Goal: Communication & Community: Answer question/provide support

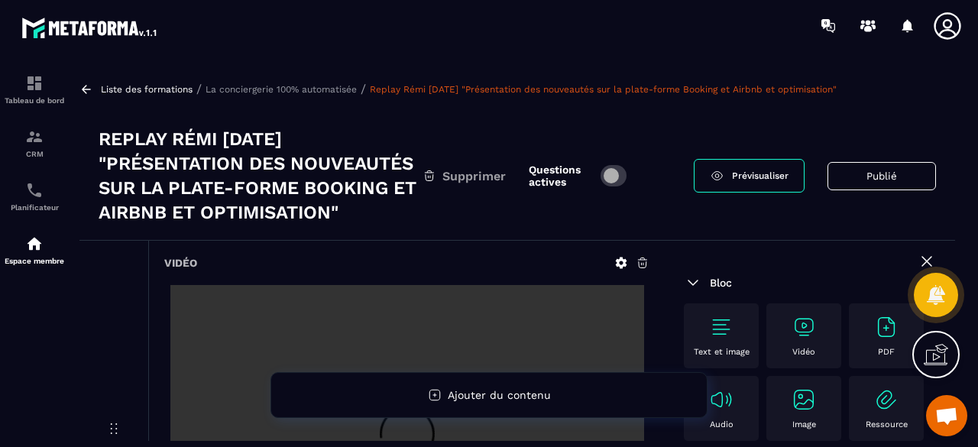
click at [317, 91] on p "La conciergerie 100% automatisée" at bounding box center [281, 89] width 151 height 11
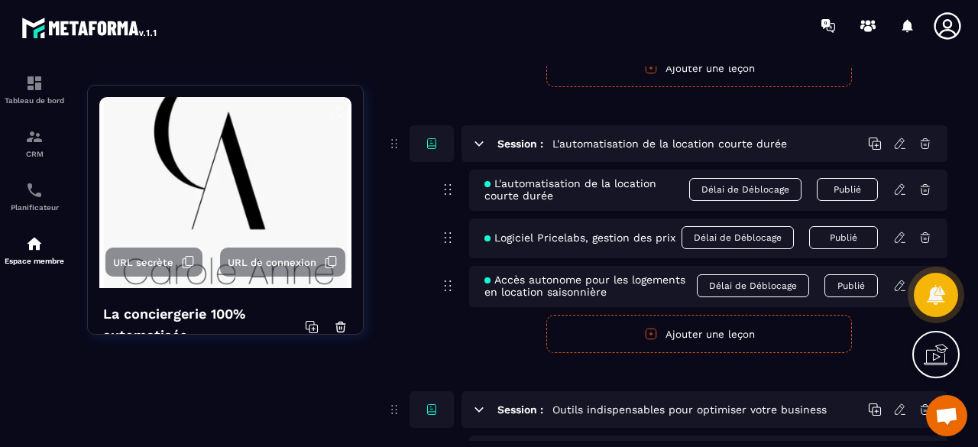
scroll to position [4024, 0]
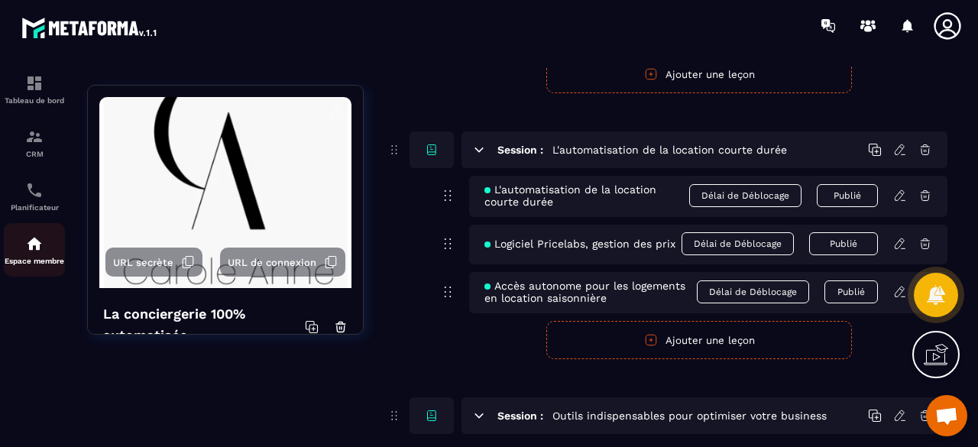
click at [29, 247] on img at bounding box center [34, 244] width 18 height 18
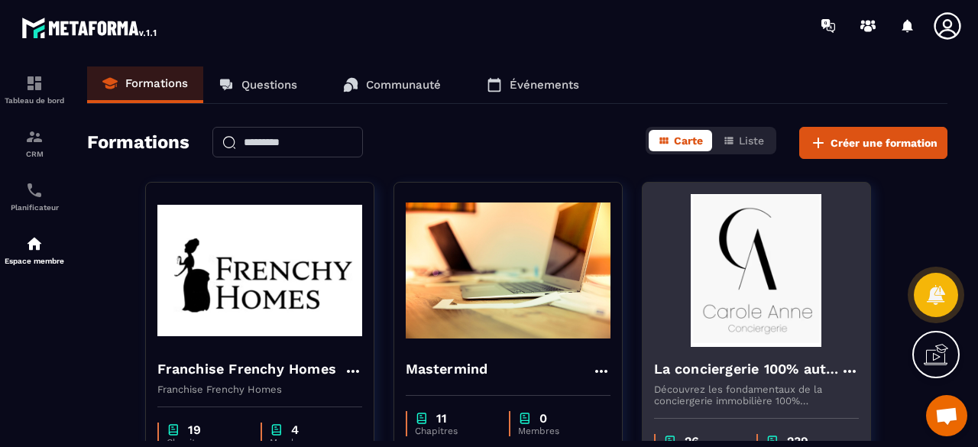
click at [746, 257] on img at bounding box center [756, 270] width 205 height 153
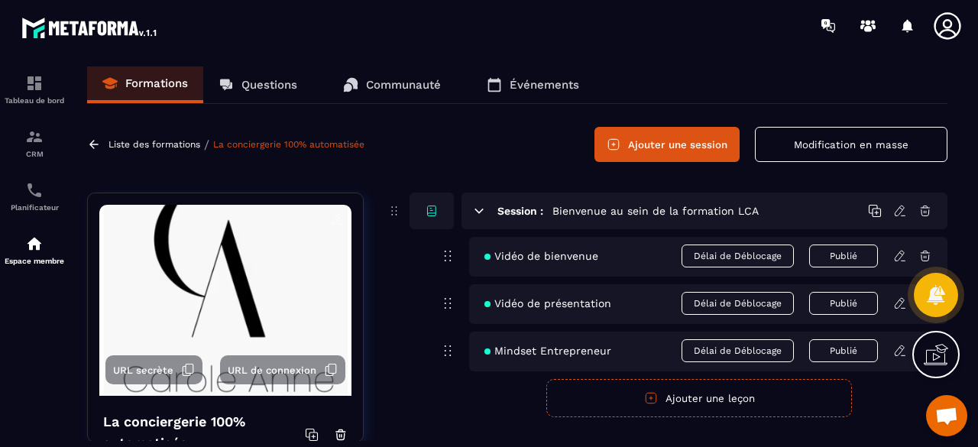
click at [287, 97] on link "Questions" at bounding box center [257, 84] width 109 height 37
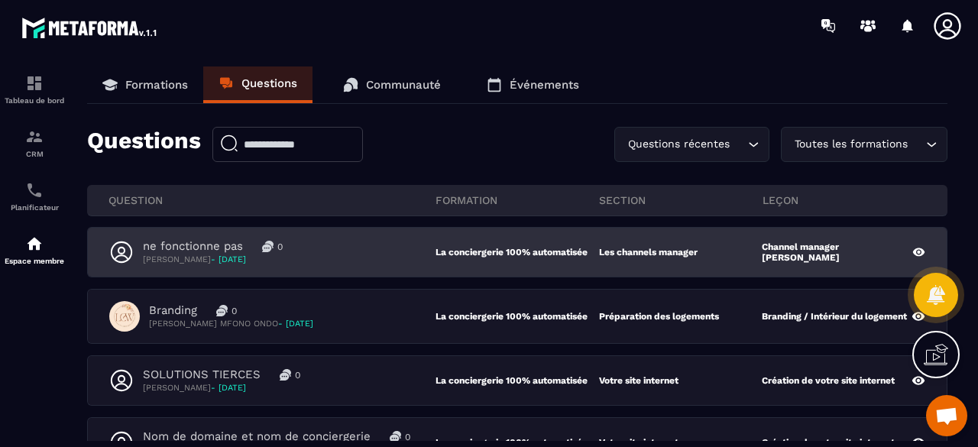
click at [387, 266] on div "ne fonctionne pas 0 [PERSON_NAME] - [DATE] La conciergerie 100% automatisée Les…" at bounding box center [517, 252] width 859 height 49
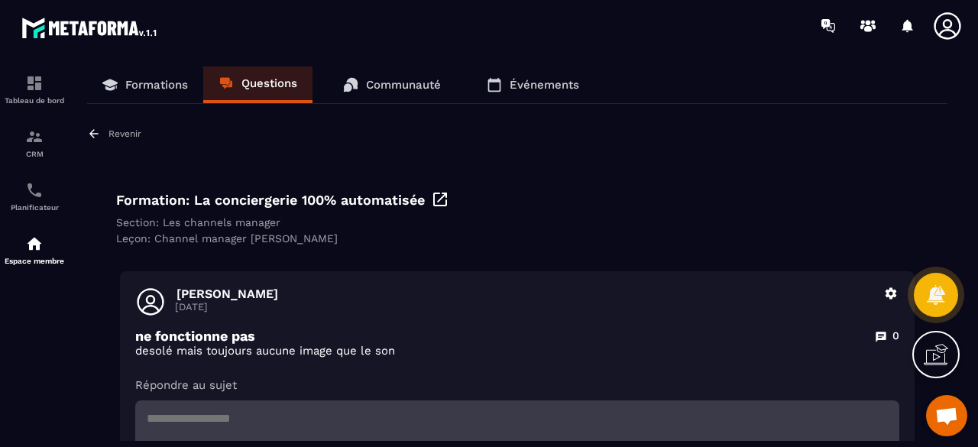
click at [439, 196] on icon at bounding box center [440, 199] width 18 height 18
click at [442, 202] on icon at bounding box center [440, 199] width 18 height 18
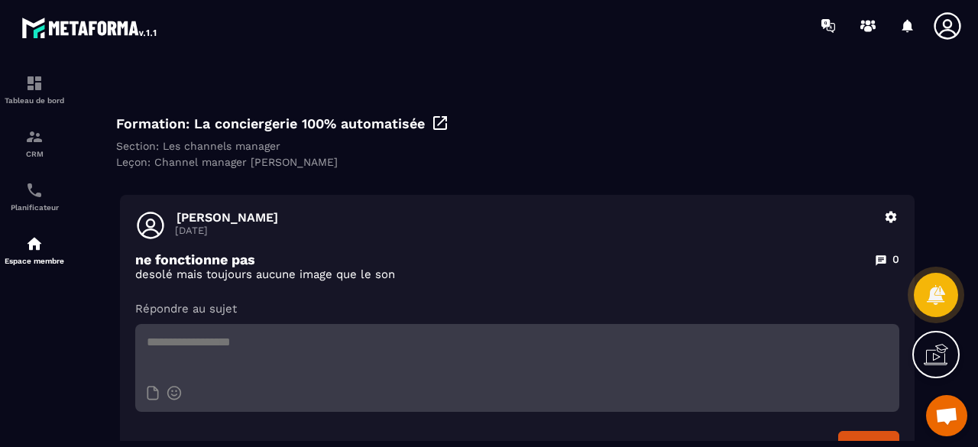
click at [443, 118] on icon at bounding box center [440, 123] width 14 height 14
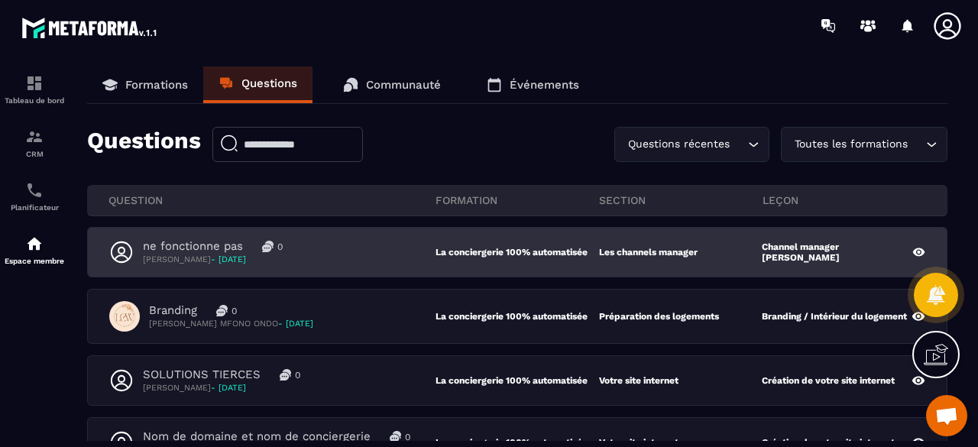
scroll to position [76, 0]
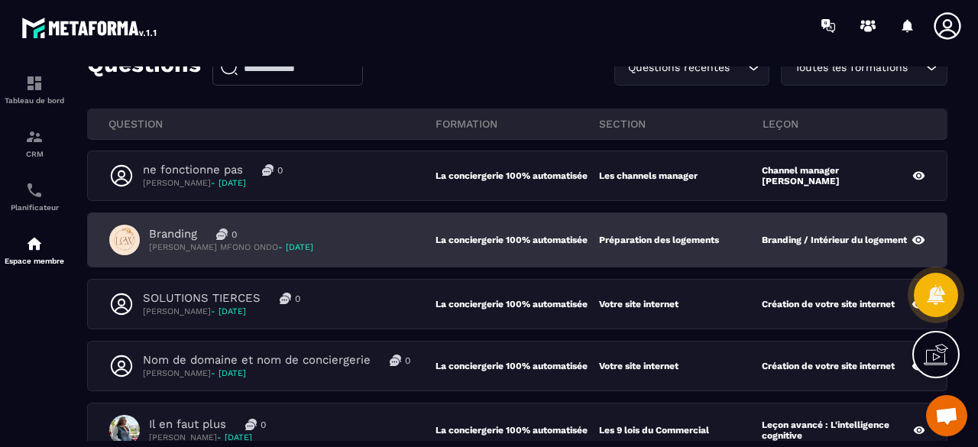
click at [336, 228] on div "Branding 0 [PERSON_NAME] MFONO ONDO - [DATE]" at bounding box center [272, 240] width 326 height 31
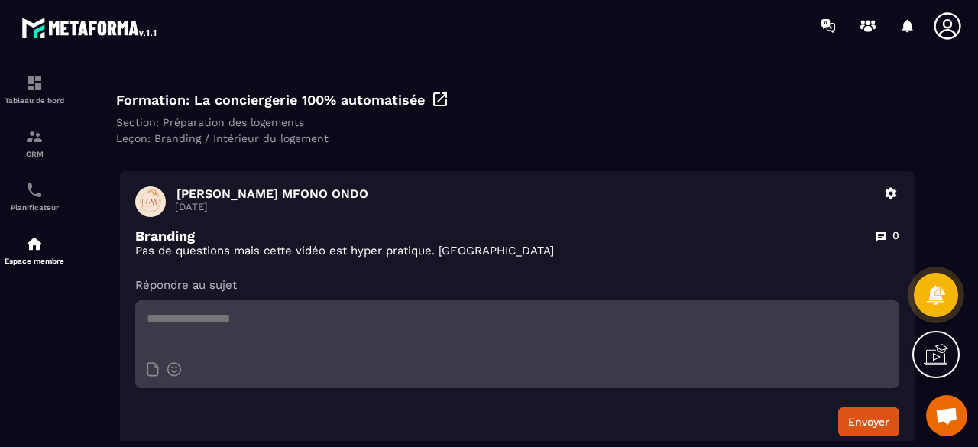
scroll to position [76, 0]
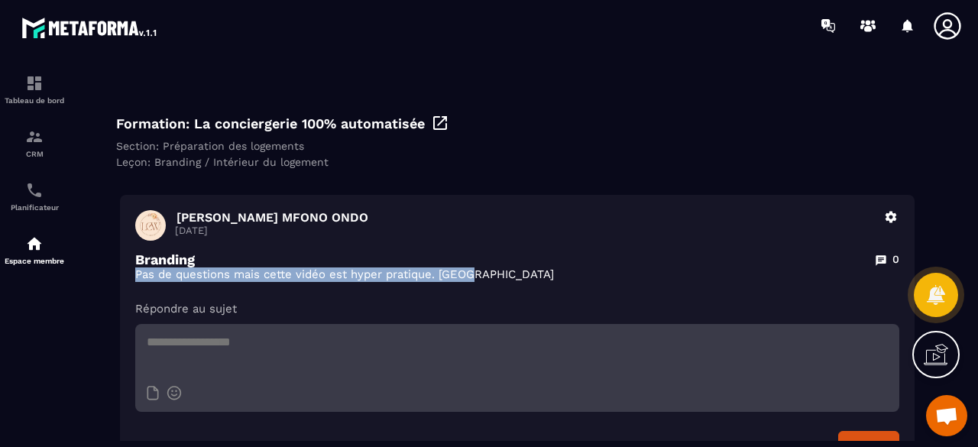
drag, startPoint x: 132, startPoint y: 274, endPoint x: 500, endPoint y: 271, distance: 367.5
click at [500, 271] on div "[PERSON_NAME] MFONO ONDO [DATE] Supprimer Branding 0 Pas de questions mais cett…" at bounding box center [517, 335] width 795 height 280
copy p "Pas de questions mais cette vidéo est hyper pratique. [GEOGRAPHIC_DATA]"
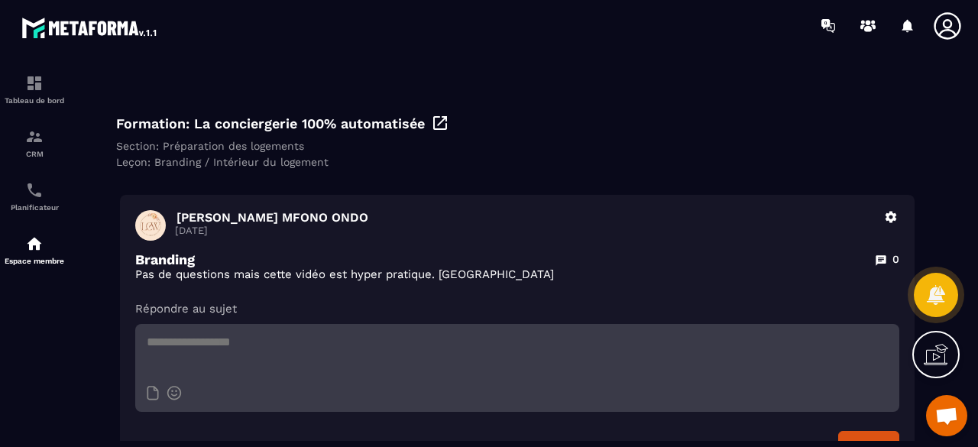
click at [539, 199] on div "[PERSON_NAME] MFONO ONDO [DATE] Supprimer Branding 0 Pas de questions mais cett…" at bounding box center [517, 335] width 795 height 280
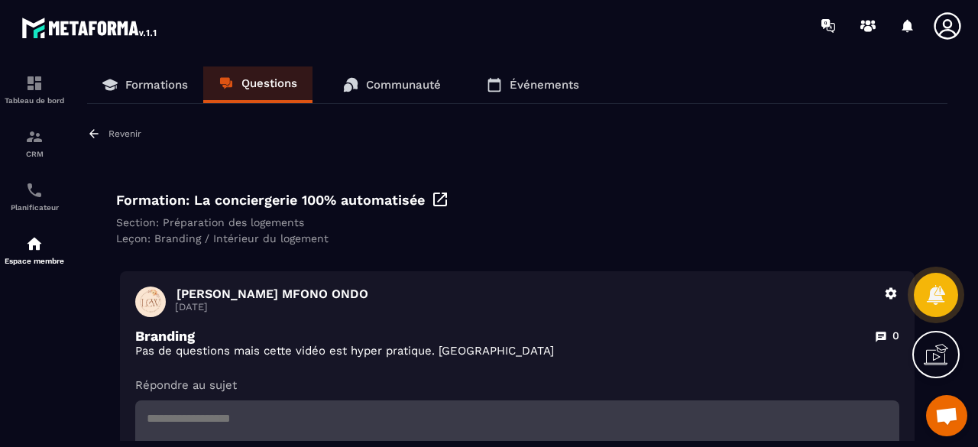
click at [254, 79] on p "Questions" at bounding box center [269, 83] width 56 height 14
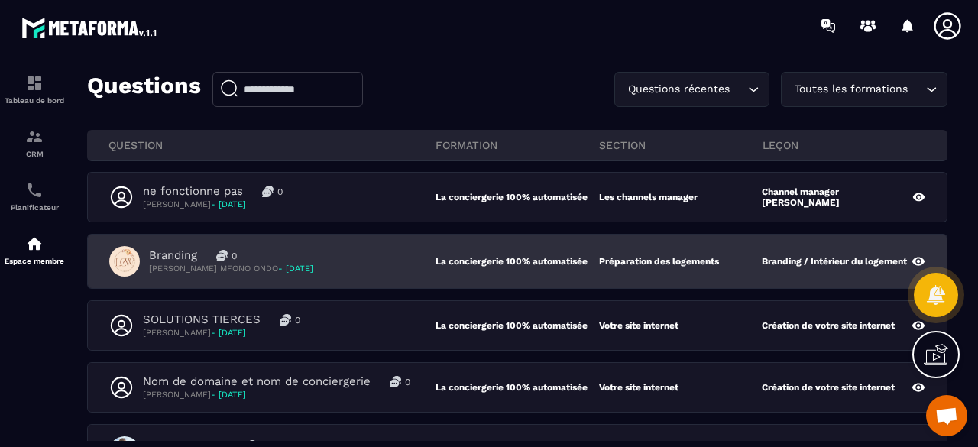
scroll to position [76, 0]
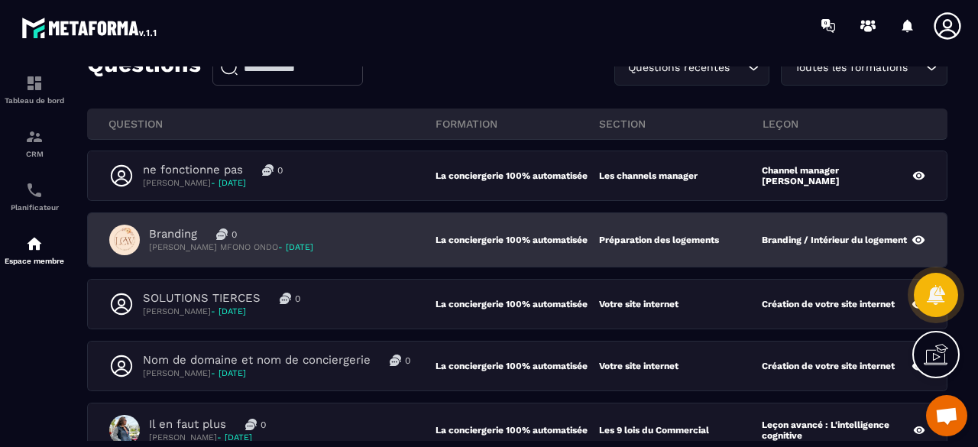
click at [385, 296] on div "SOLUTIONS TIERCES 0 [PERSON_NAME] - [DATE]" at bounding box center [272, 304] width 326 height 26
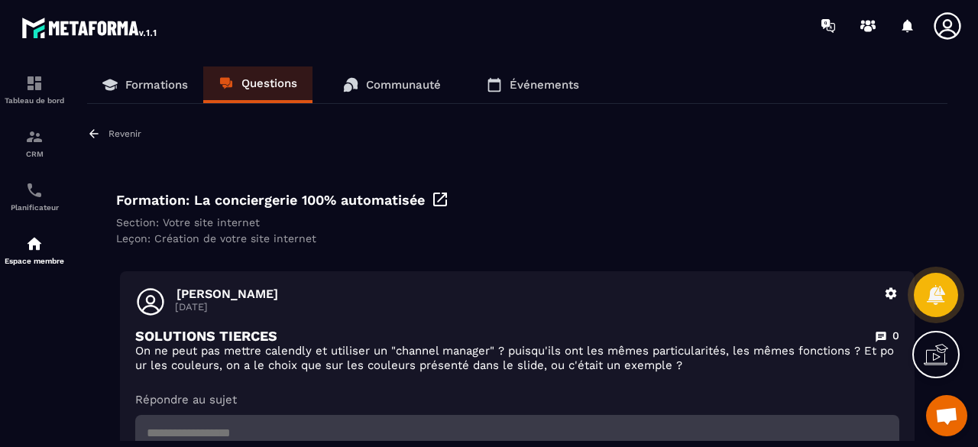
click at [278, 80] on p "Questions" at bounding box center [269, 83] width 56 height 14
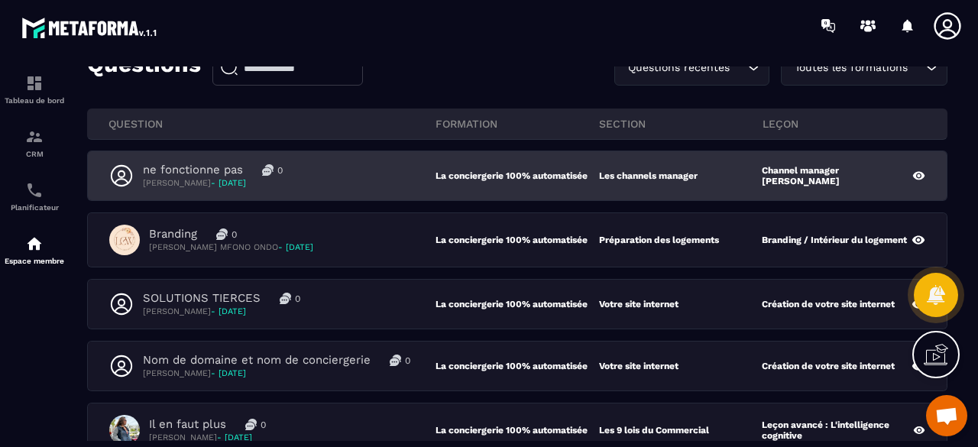
scroll to position [153, 0]
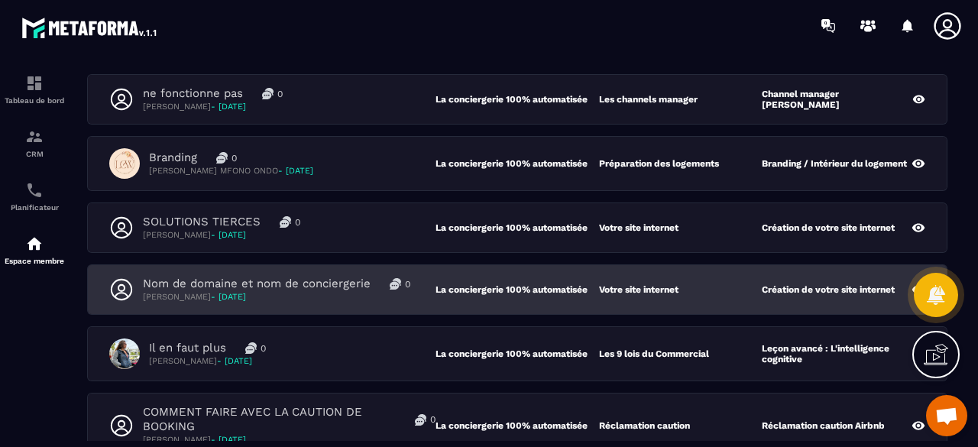
click at [363, 302] on div "Nom de domaine et nom de conciergerie 0 [PERSON_NAME] - [DATE] La conciergerie …" at bounding box center [517, 289] width 859 height 49
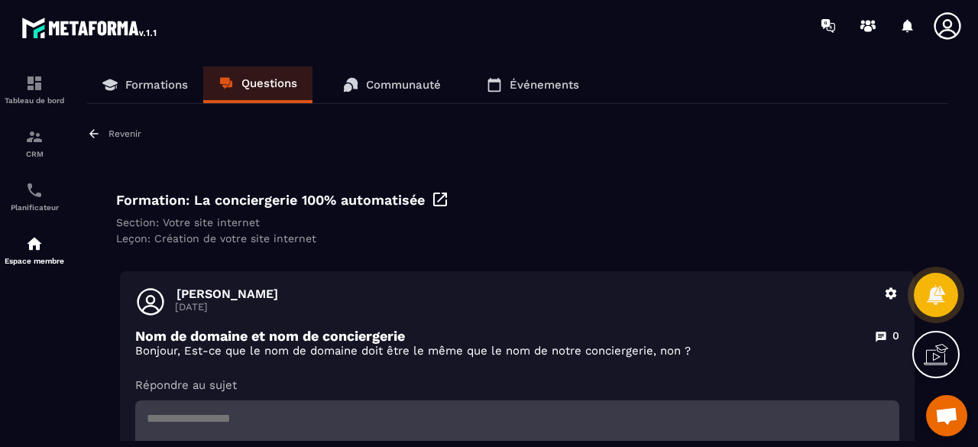
click at [276, 83] on p "Questions" at bounding box center [269, 83] width 56 height 14
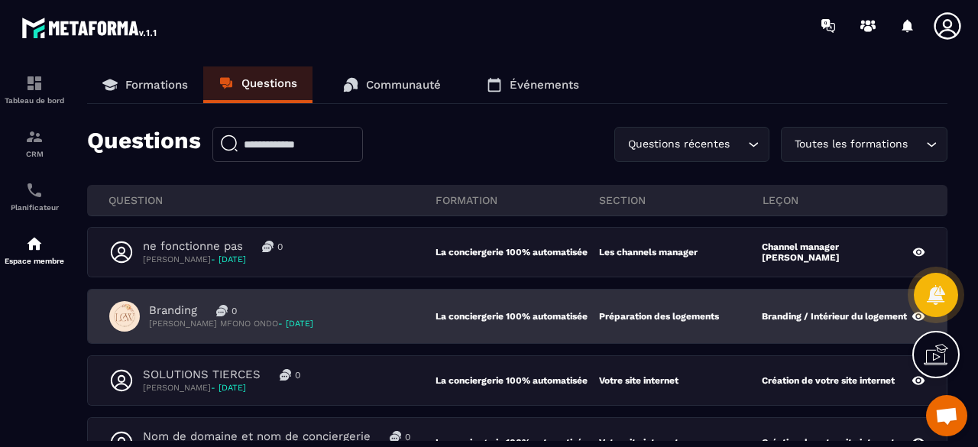
click at [355, 319] on div "Branding 0 [PERSON_NAME] MFONO ONDO - [DATE]" at bounding box center [272, 316] width 326 height 31
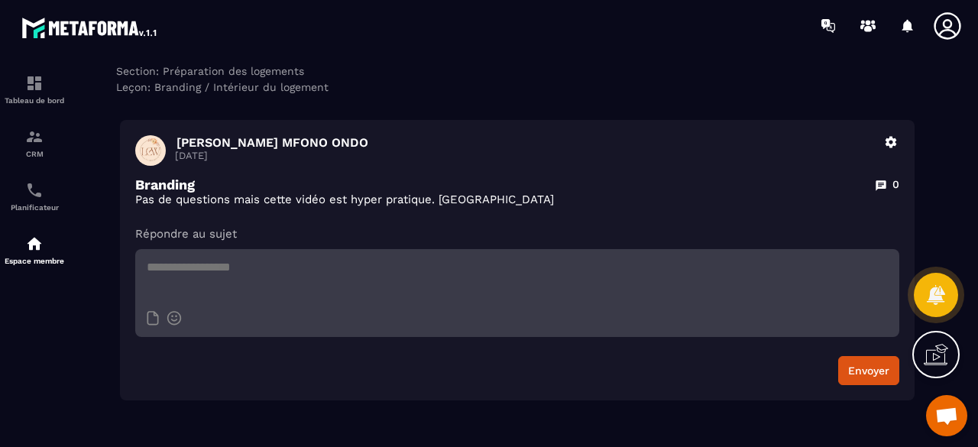
scroll to position [153, 0]
click at [284, 270] on textarea at bounding box center [517, 274] width 764 height 53
paste textarea "**********"
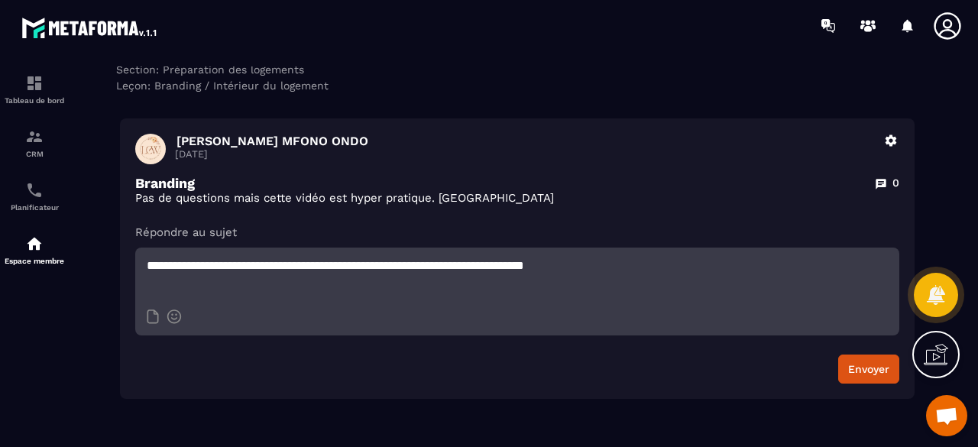
click at [147, 270] on textarea "**********" at bounding box center [517, 274] width 764 height 53
click at [667, 271] on textarea "**********" at bounding box center [517, 274] width 764 height 53
type textarea "**********"
click at [872, 368] on button "Envoyer" at bounding box center [868, 369] width 61 height 29
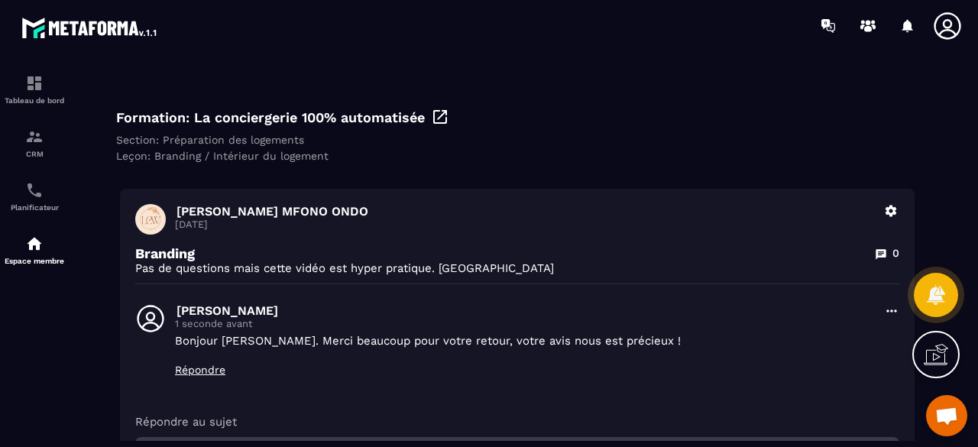
scroll to position [0, 0]
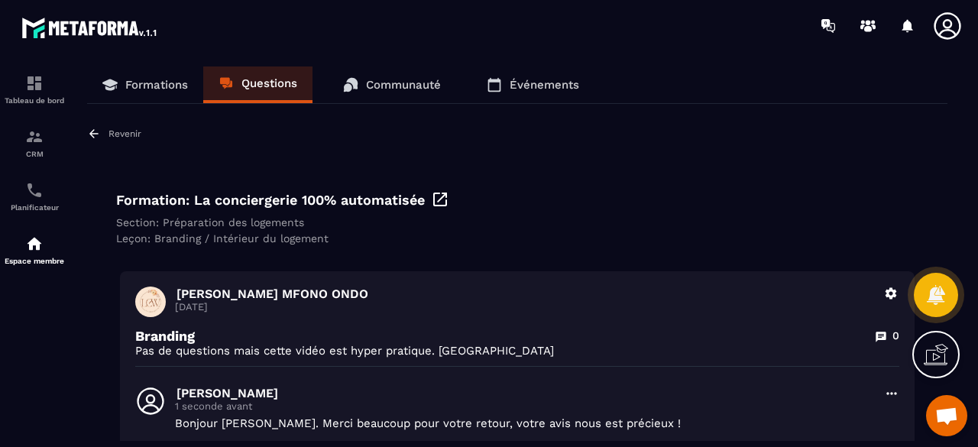
click at [268, 86] on p "Questions" at bounding box center [269, 83] width 56 height 14
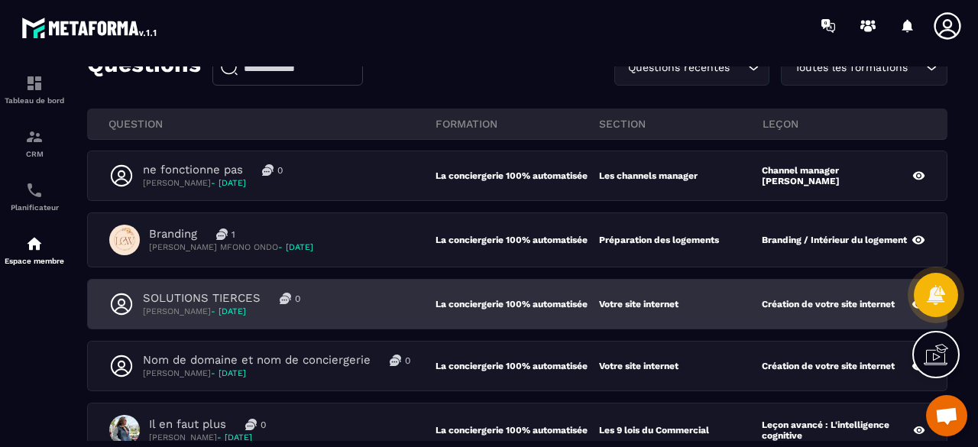
scroll to position [153, 0]
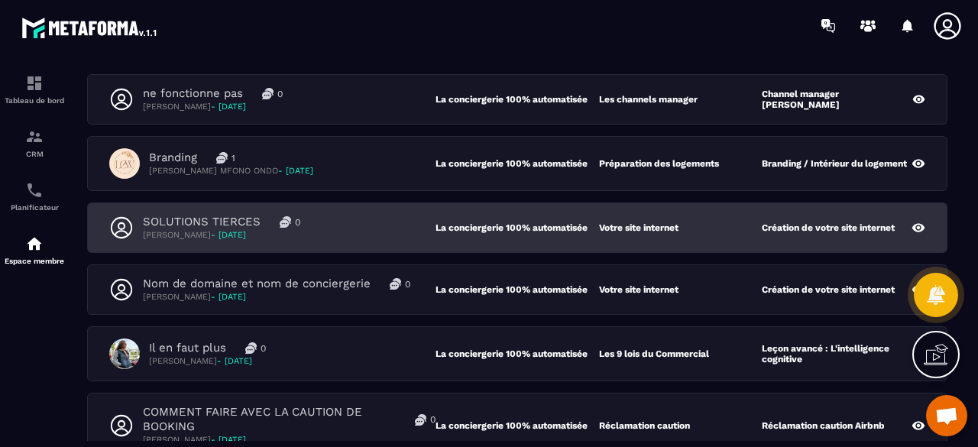
click at [349, 231] on div "SOLUTIONS TIERCES 0 [PERSON_NAME] - [DATE]" at bounding box center [272, 228] width 326 height 26
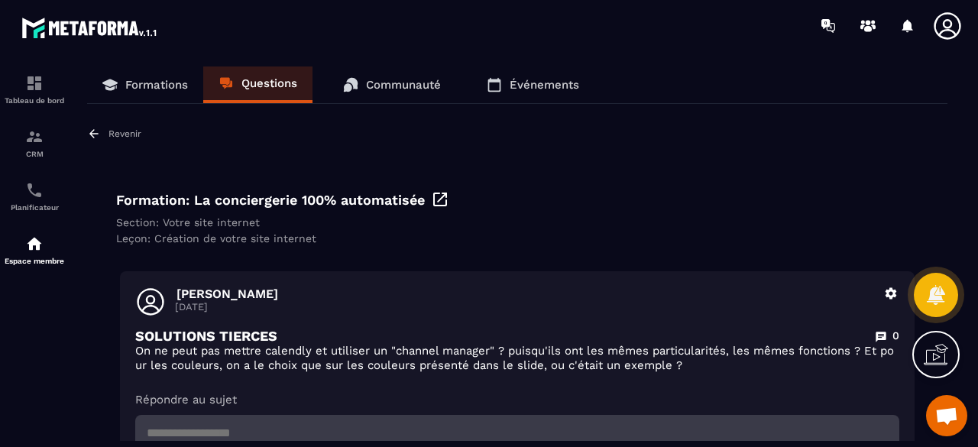
click at [267, 79] on p "Questions" at bounding box center [269, 83] width 56 height 14
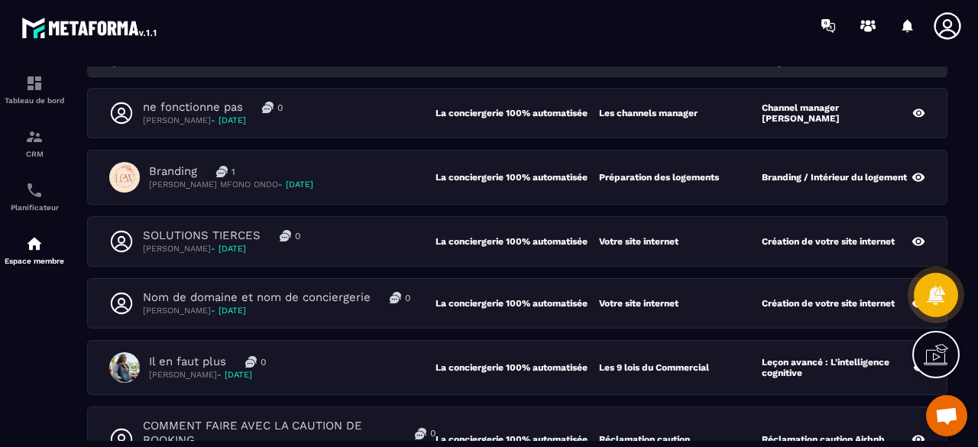
scroll to position [153, 0]
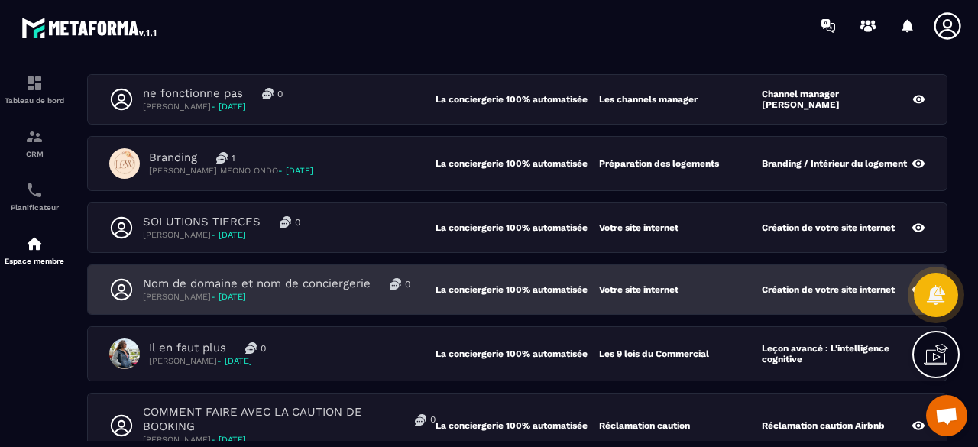
click at [326, 295] on p "[PERSON_NAME] - [DATE]" at bounding box center [276, 296] width 267 height 11
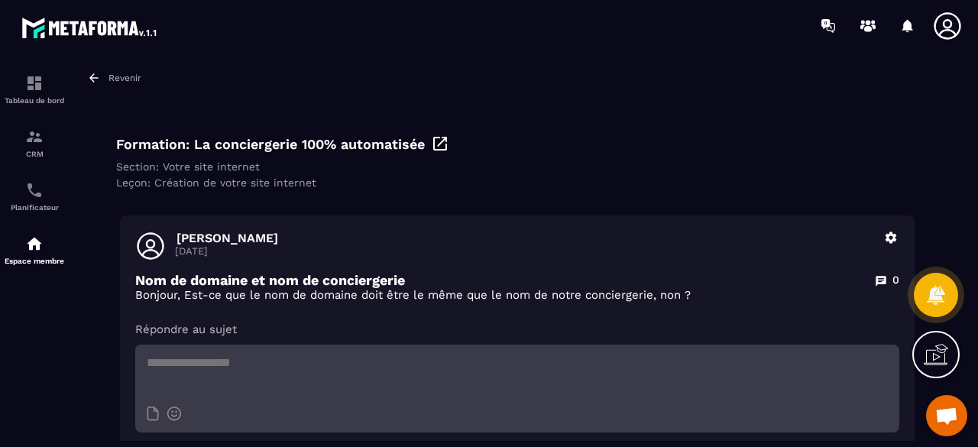
scroll to position [76, 0]
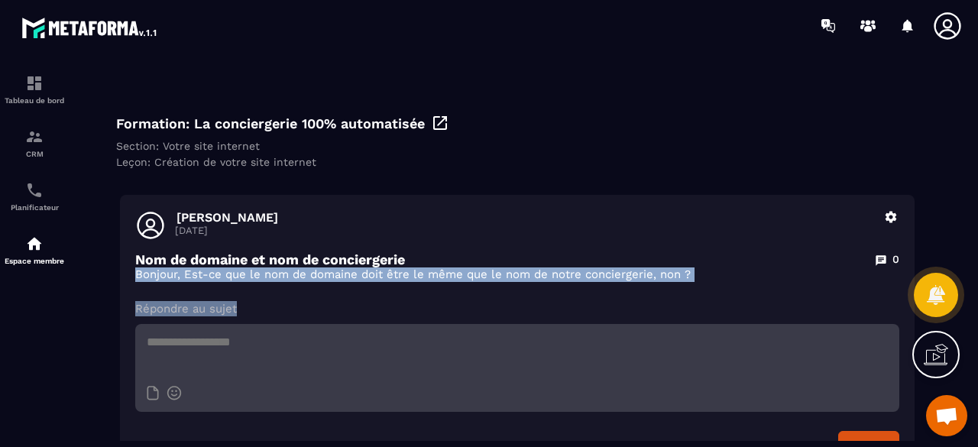
drag, startPoint x: 136, startPoint y: 274, endPoint x: 729, endPoint y: 287, distance: 593.1
click at [729, 287] on div "[PERSON_NAME] [DATE] [PERSON_NAME] Nom de domaine et nom de conciergerie 0 Bonj…" at bounding box center [517, 335] width 795 height 280
copy div "Bonjour, Est-ce que le nom de domaine doit être le même que le nom de notre con…"
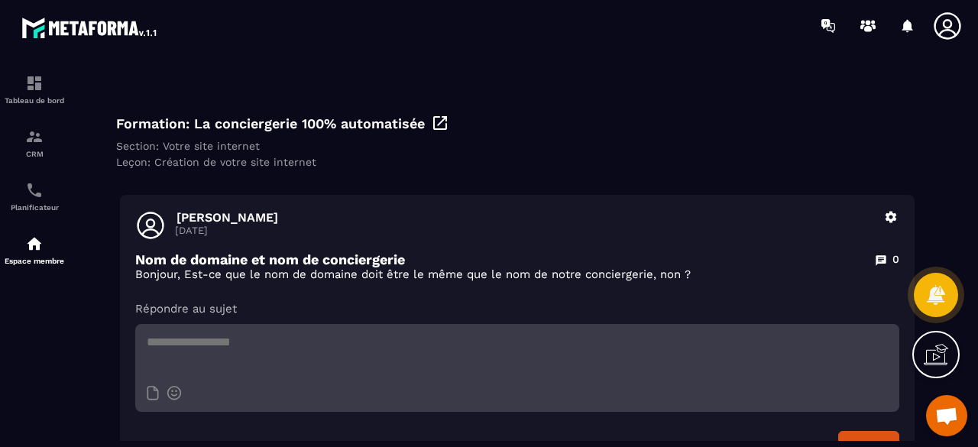
click at [634, 173] on div "Formation: La conciergerie 100% automatisée Section: Votre site internet Leçon:…" at bounding box center [517, 140] width 825 height 77
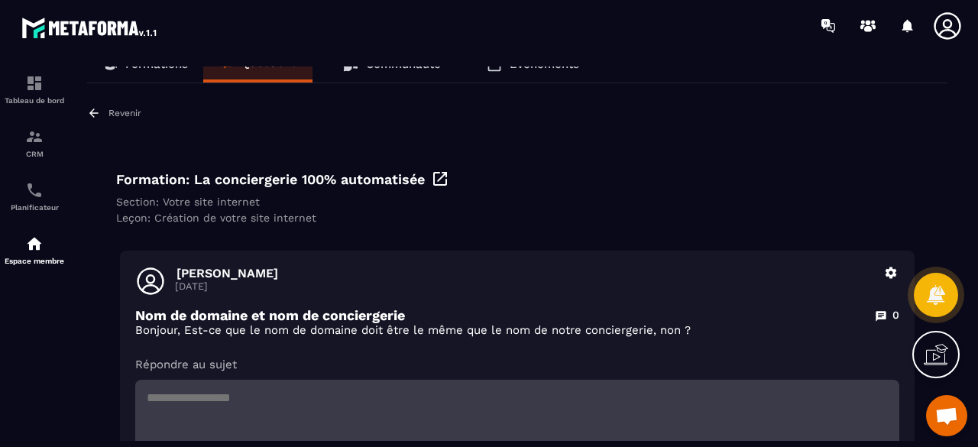
scroll to position [0, 0]
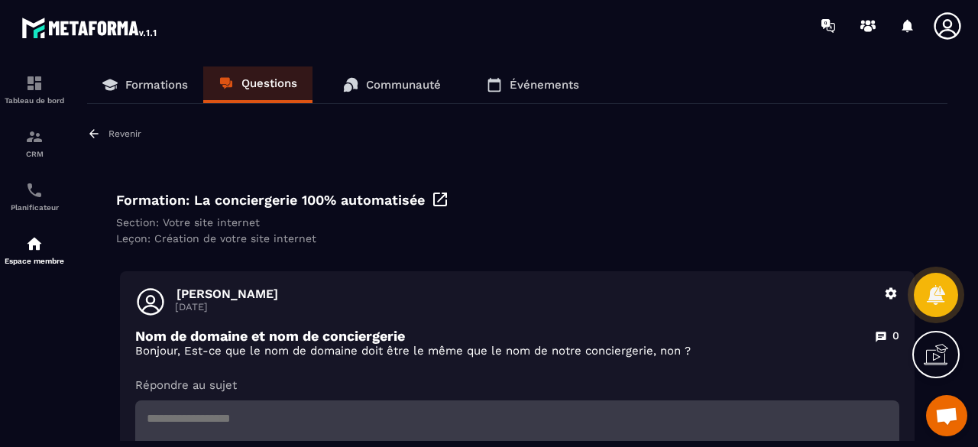
click at [282, 80] on p "Questions" at bounding box center [269, 83] width 56 height 14
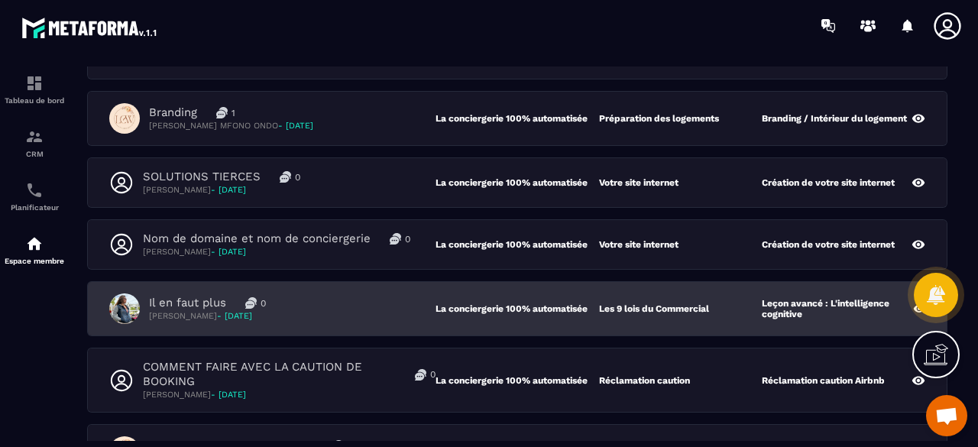
scroll to position [229, 0]
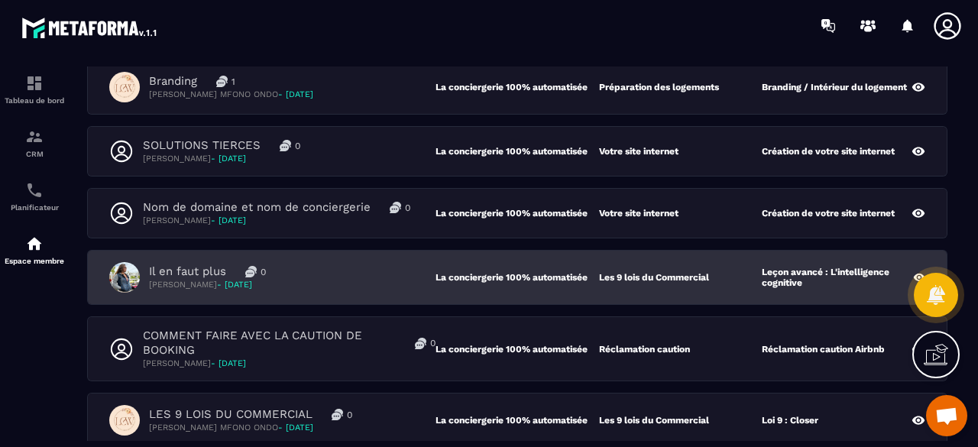
click at [379, 267] on div "Il en faut plus 0 [PERSON_NAME] - [DATE]" at bounding box center [272, 277] width 326 height 31
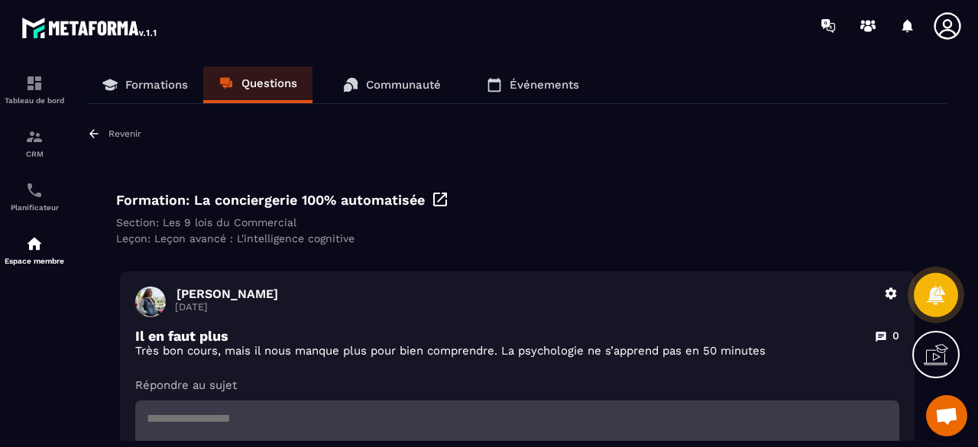
click at [260, 76] on link "Questions" at bounding box center [257, 84] width 109 height 37
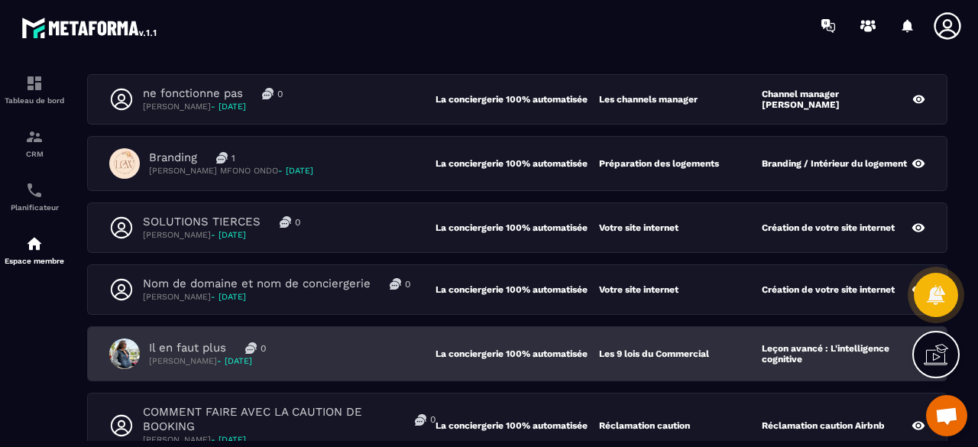
scroll to position [229, 0]
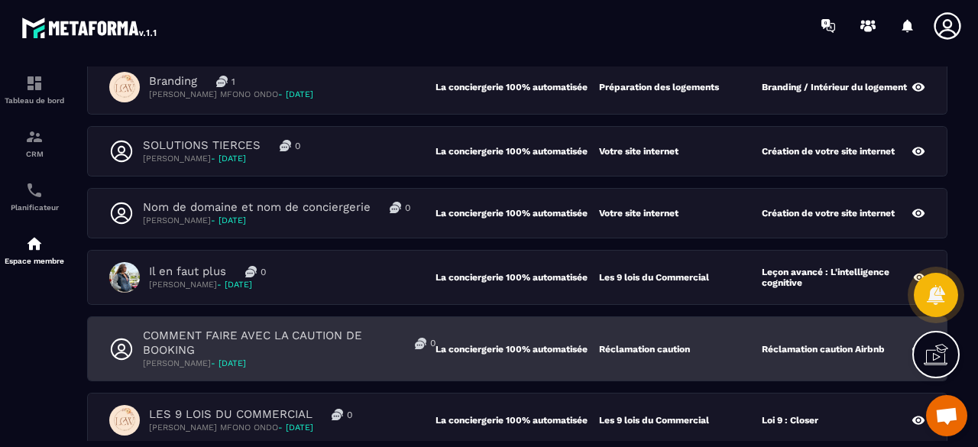
click at [338, 342] on p "COMMENT FAIRE AVEC LA CAUTION DE BOOKING" at bounding box center [269, 343] width 253 height 29
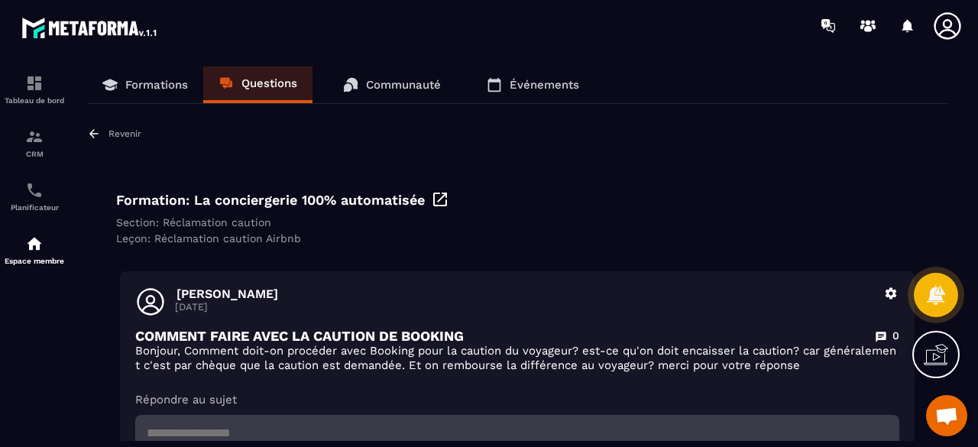
click at [264, 88] on p "Questions" at bounding box center [269, 83] width 56 height 14
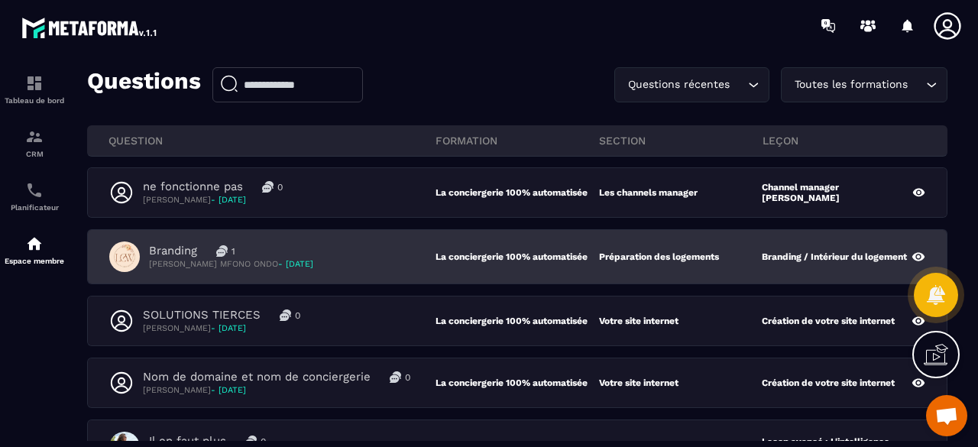
scroll to position [153, 0]
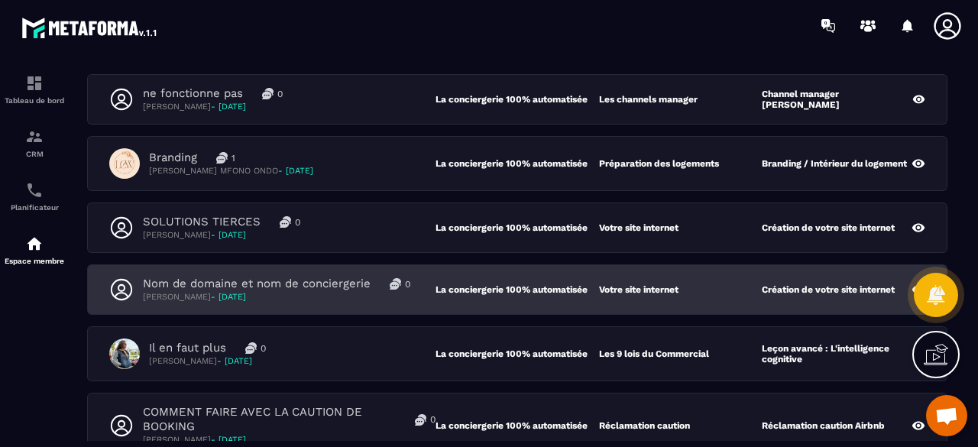
click at [320, 298] on p "[PERSON_NAME] - [DATE]" at bounding box center [276, 296] width 267 height 11
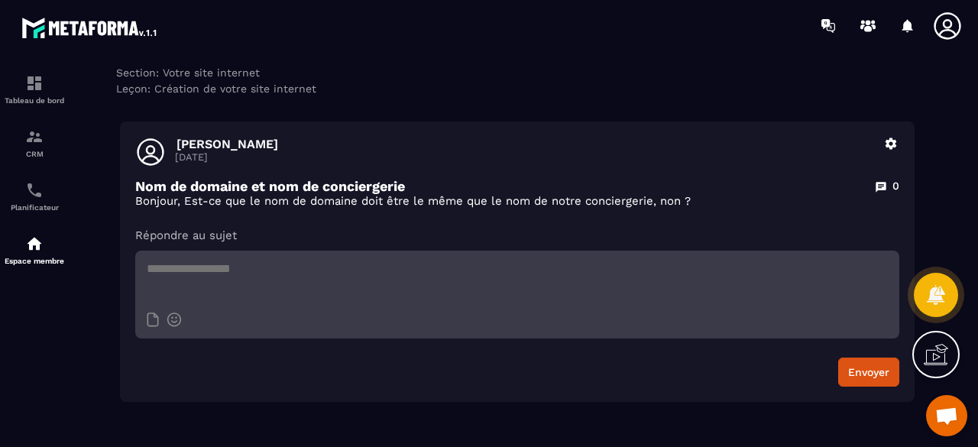
scroll to position [153, 0]
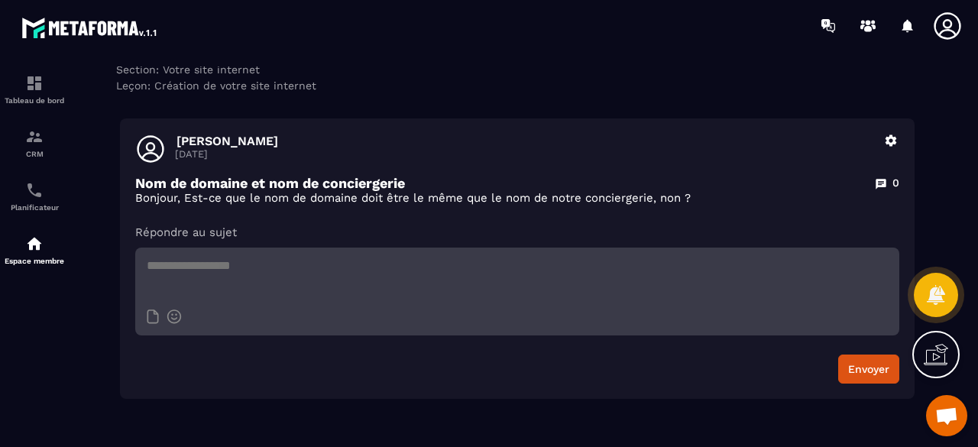
click at [270, 273] on textarea at bounding box center [517, 274] width 764 height 53
click at [248, 267] on textarea at bounding box center [517, 274] width 764 height 53
click at [241, 271] on textarea at bounding box center [517, 274] width 764 height 53
paste textarea "**********"
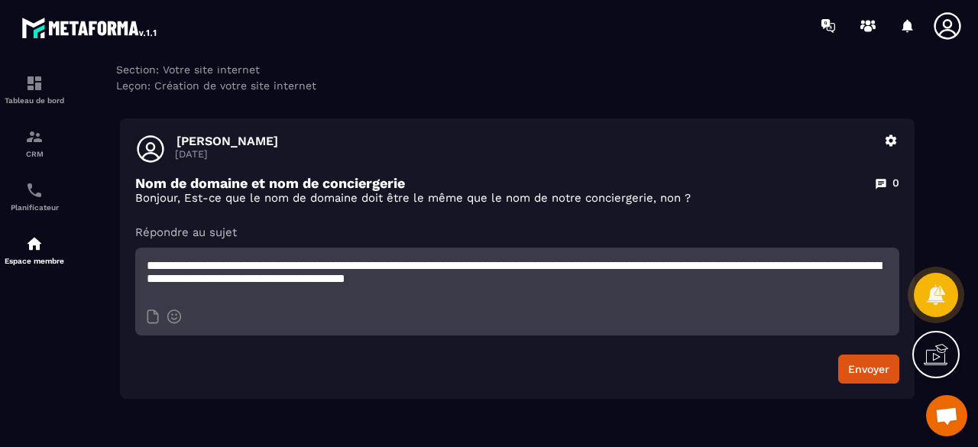
scroll to position [0, 0]
type textarea "**********"
click at [861, 377] on button "Envoyer" at bounding box center [868, 369] width 61 height 29
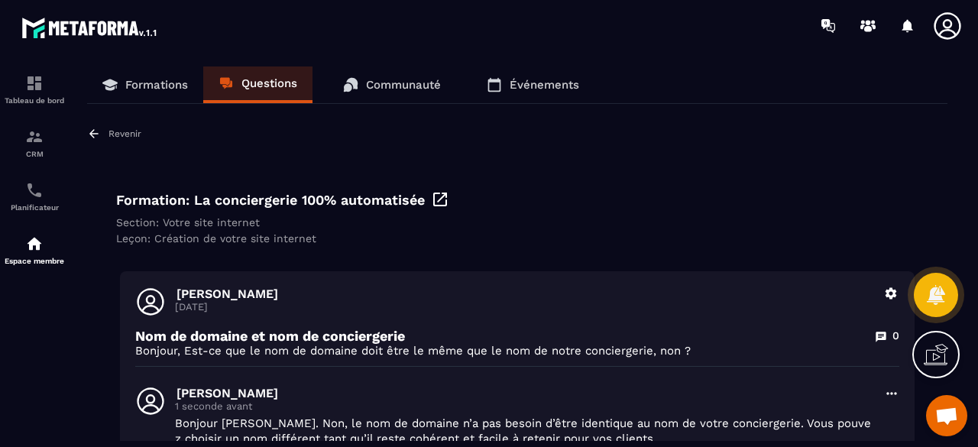
click at [249, 83] on p "Questions" at bounding box center [269, 83] width 56 height 14
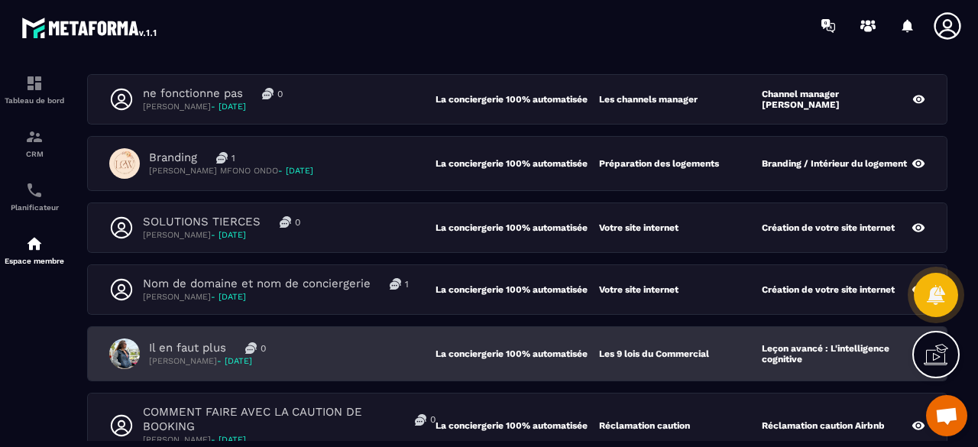
scroll to position [229, 0]
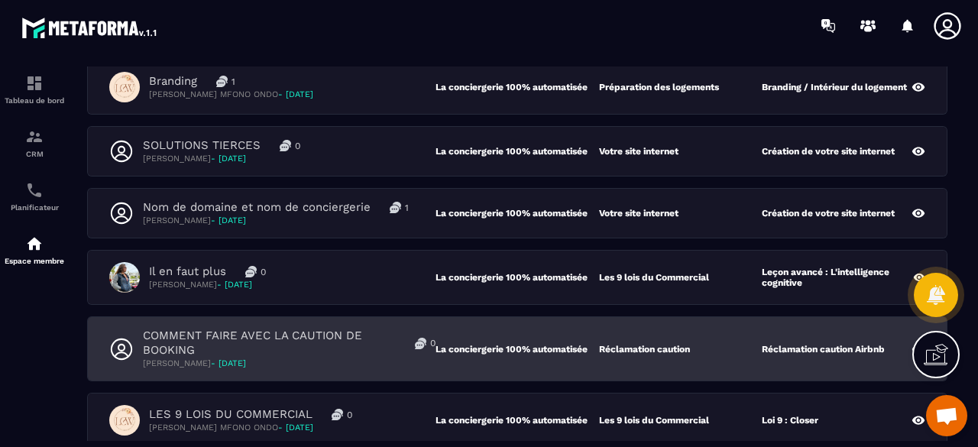
click at [336, 364] on p "[PERSON_NAME] - [DATE]" at bounding box center [289, 363] width 293 height 11
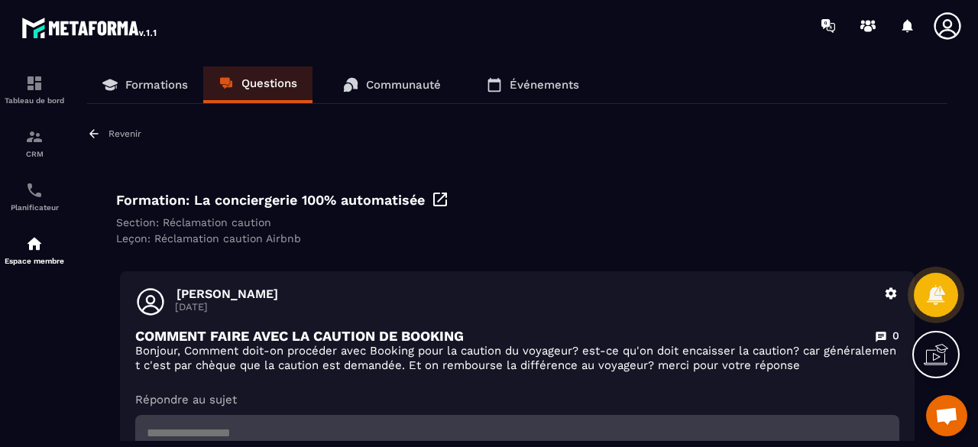
click at [245, 92] on link "Questions" at bounding box center [257, 84] width 109 height 37
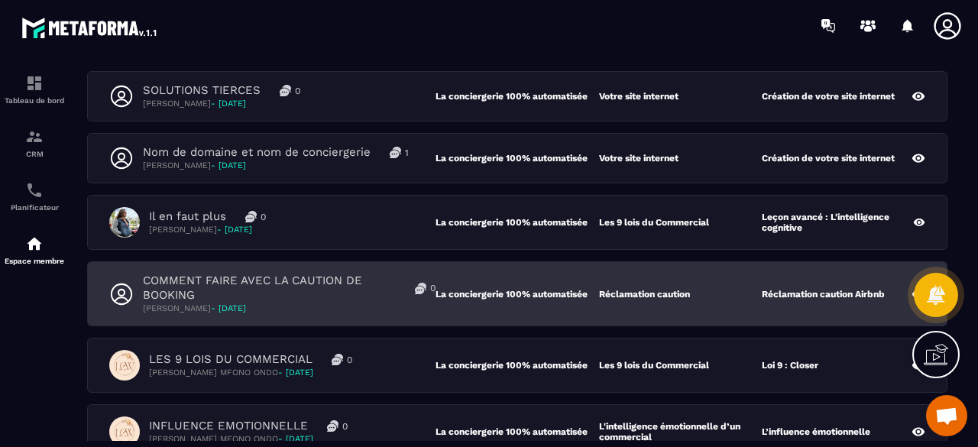
scroll to position [306, 0]
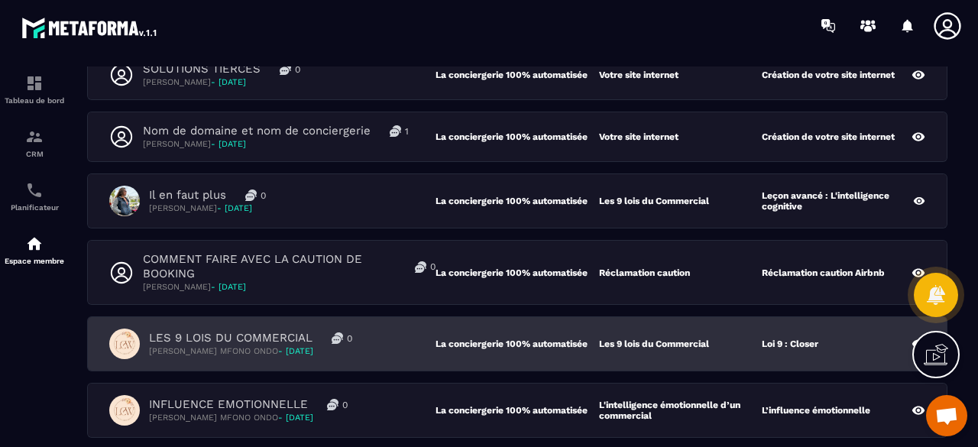
click at [368, 348] on div "LES 9 LOIS DU COMMERCIAL 0 [PERSON_NAME] MFONO ONDO - [DATE]" at bounding box center [272, 344] width 326 height 31
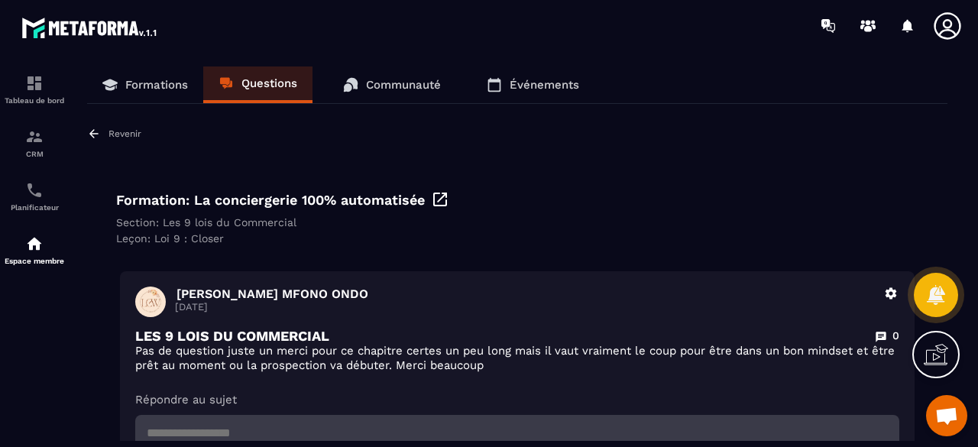
click at [266, 83] on p "Questions" at bounding box center [269, 83] width 56 height 14
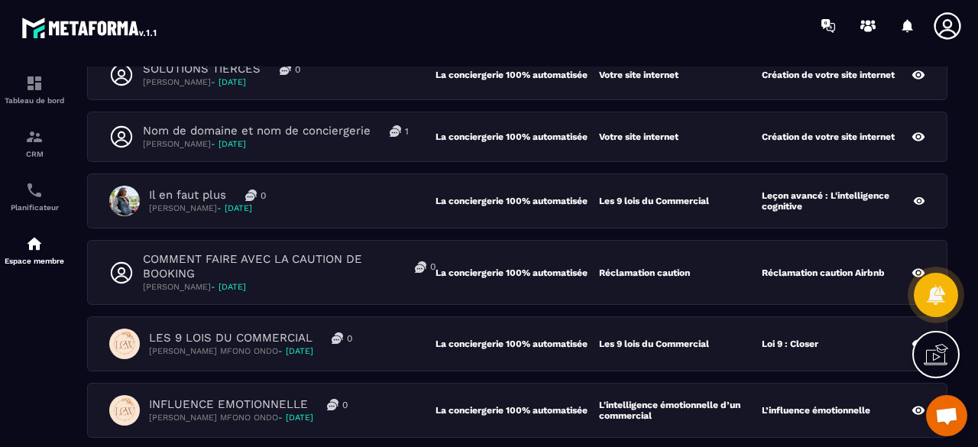
scroll to position [382, 0]
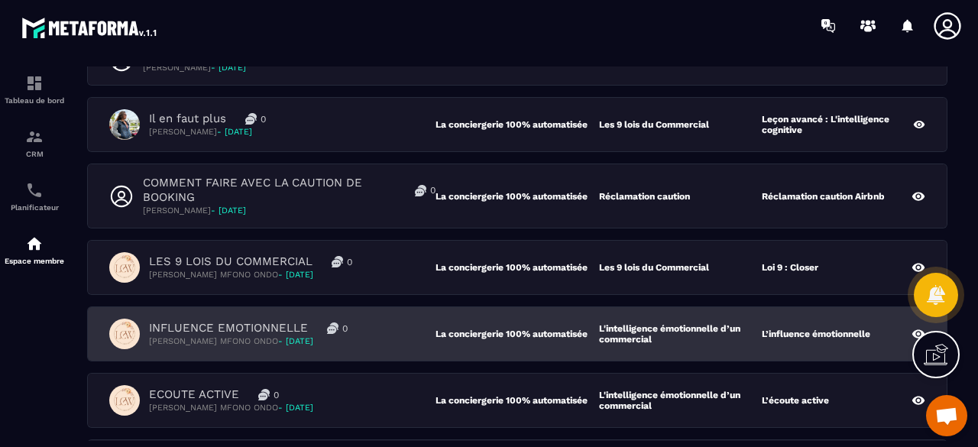
click at [396, 329] on div "INFLUENCE EMOTIONNELLE 0 [PERSON_NAME] MFONO ONDO - [DATE]" at bounding box center [272, 334] width 326 height 31
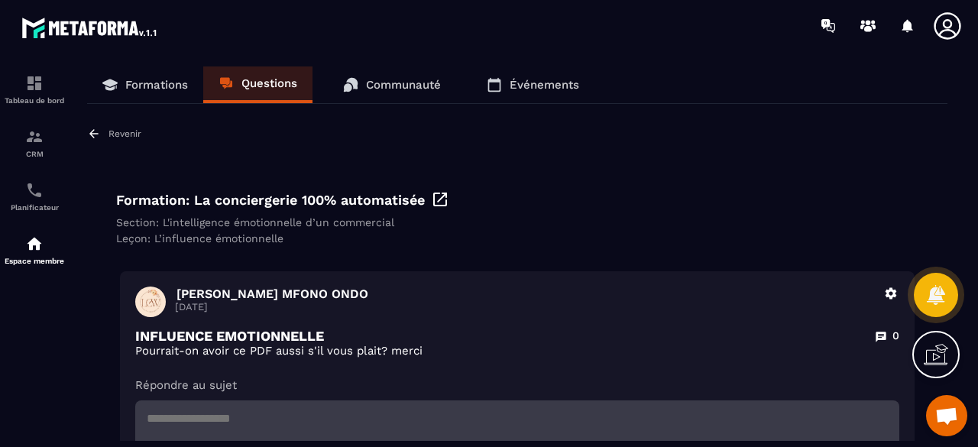
click at [270, 88] on p "Questions" at bounding box center [269, 83] width 56 height 14
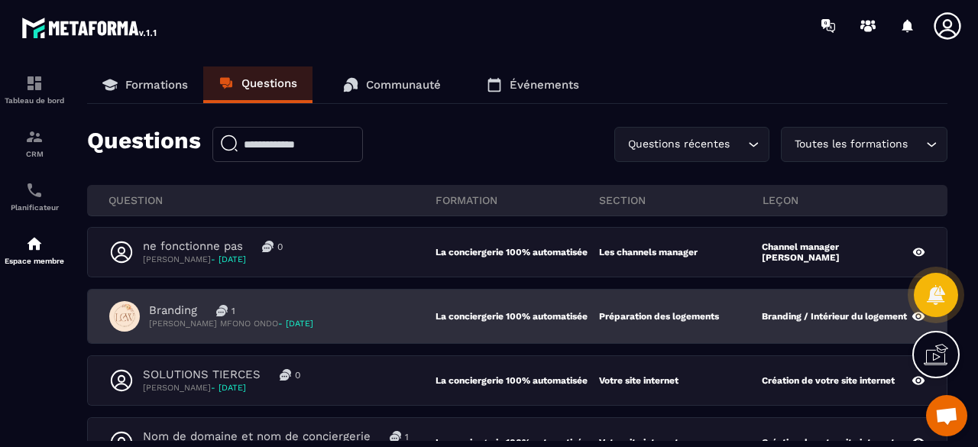
click at [373, 319] on div "Branding 1 [PERSON_NAME] MFONO ONDO - [DATE]" at bounding box center [272, 316] width 326 height 31
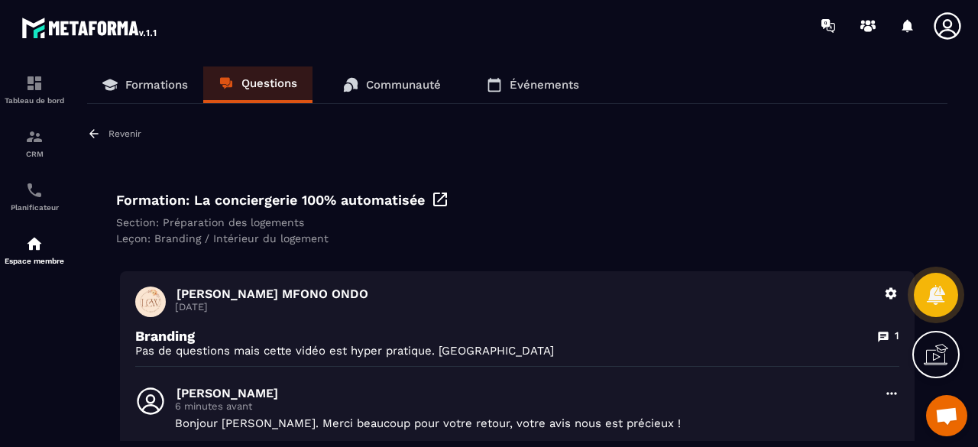
click at [270, 83] on p "Questions" at bounding box center [269, 83] width 56 height 14
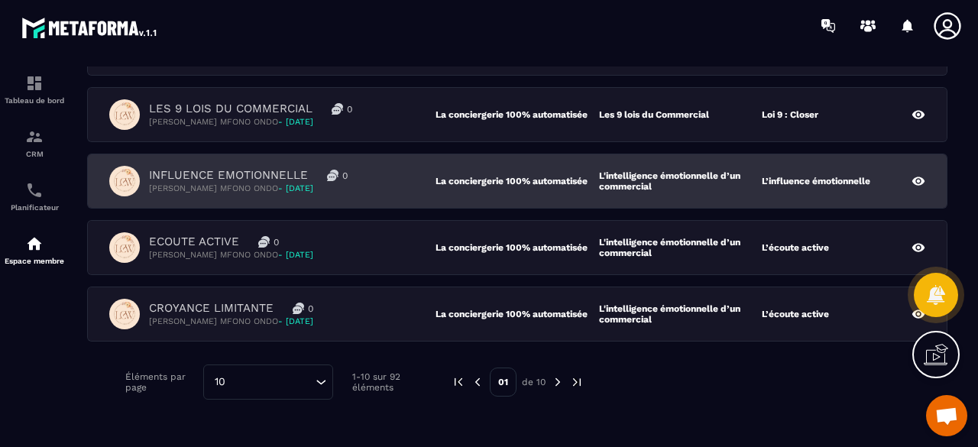
scroll to position [458, 0]
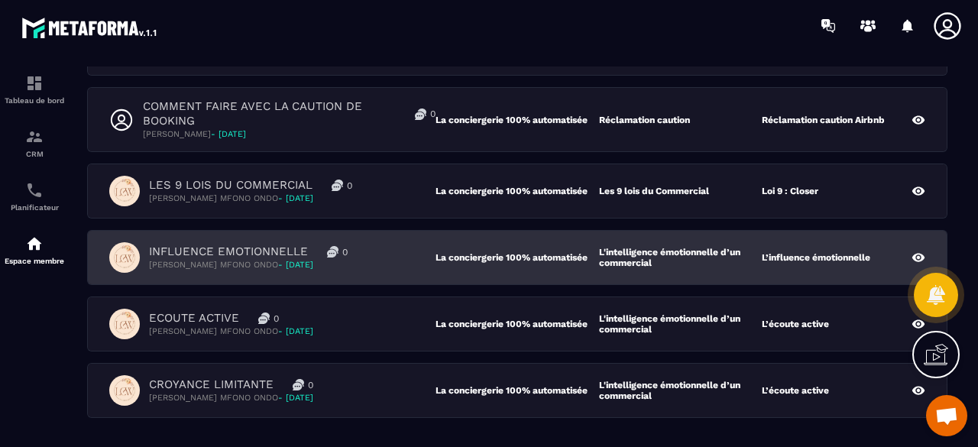
click at [381, 256] on div "INFLUENCE EMOTIONNELLE 0 [PERSON_NAME] MFONO ONDO - [DATE]" at bounding box center [272, 257] width 326 height 31
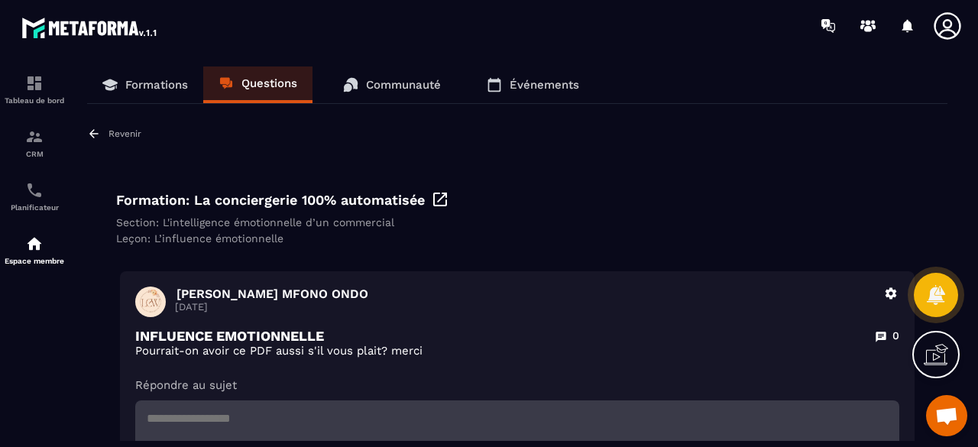
click at [266, 80] on p "Questions" at bounding box center [269, 83] width 56 height 14
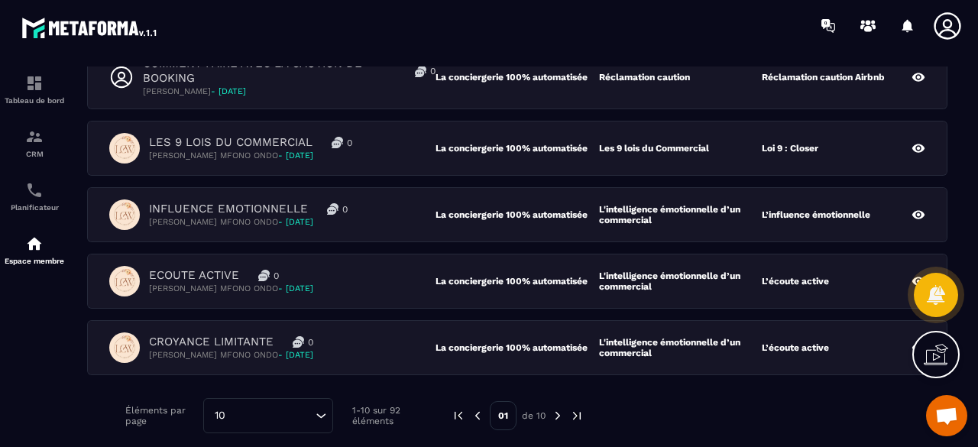
scroll to position [535, 0]
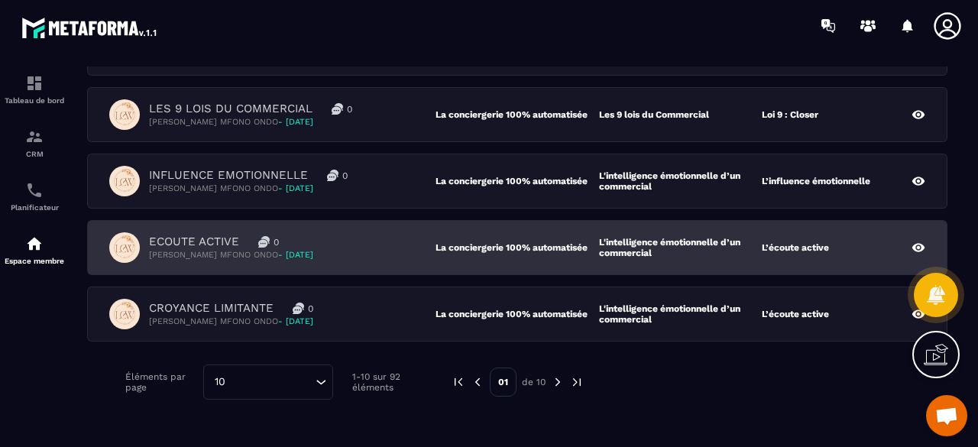
click at [358, 259] on div "ECOUTE ACTIVE 0 [PERSON_NAME] MFONO ONDO - [DATE] La conciergerie 100% automati…" at bounding box center [517, 247] width 859 height 53
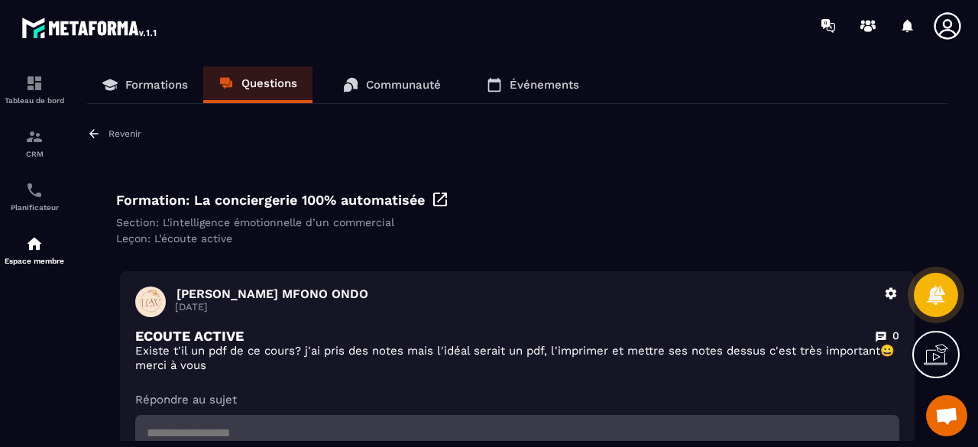
click at [264, 86] on p "Questions" at bounding box center [269, 83] width 56 height 14
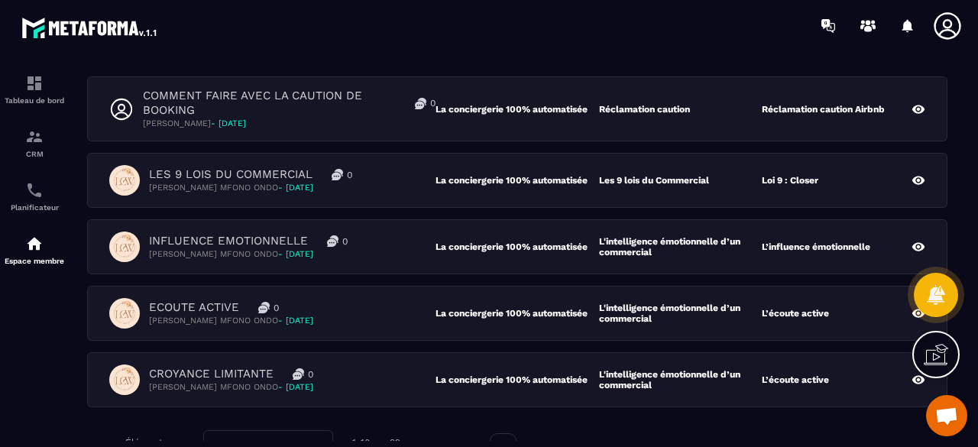
scroll to position [535, 0]
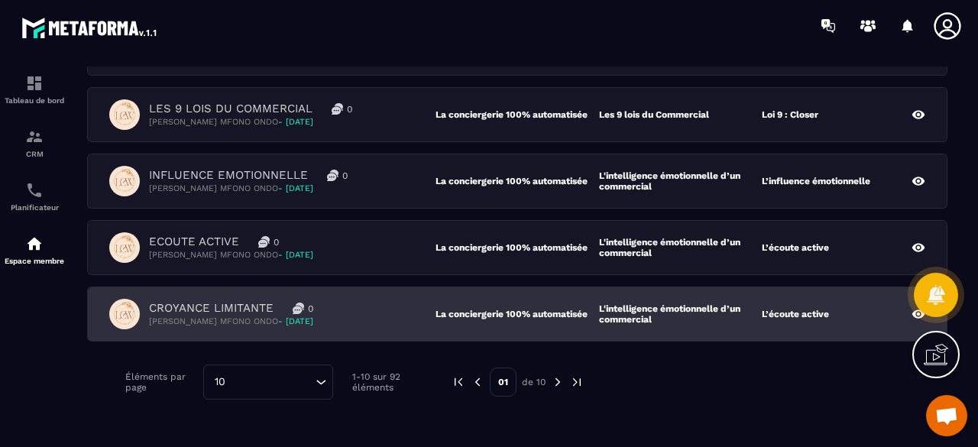
click at [374, 313] on div "CROYANCE LIMITANTE 0 [PERSON_NAME] MFONO ONDO - [DATE]" at bounding box center [272, 314] width 326 height 31
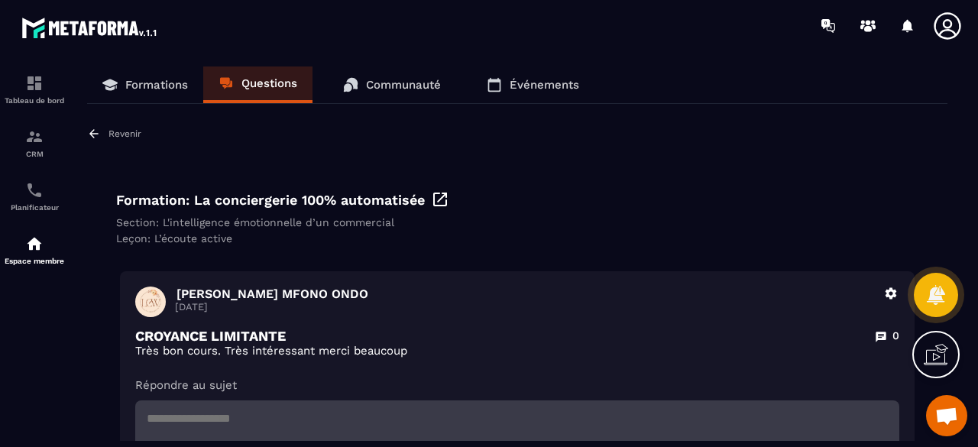
click at [245, 72] on link "Questions" at bounding box center [257, 84] width 109 height 37
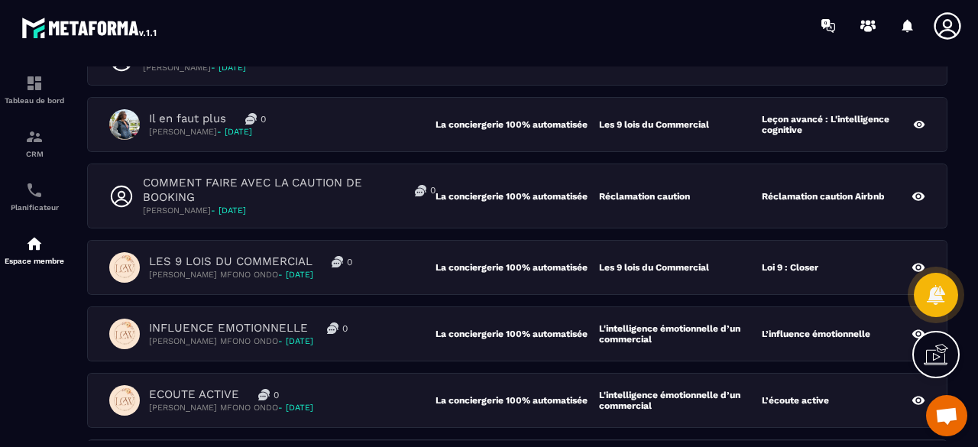
scroll to position [591, 0]
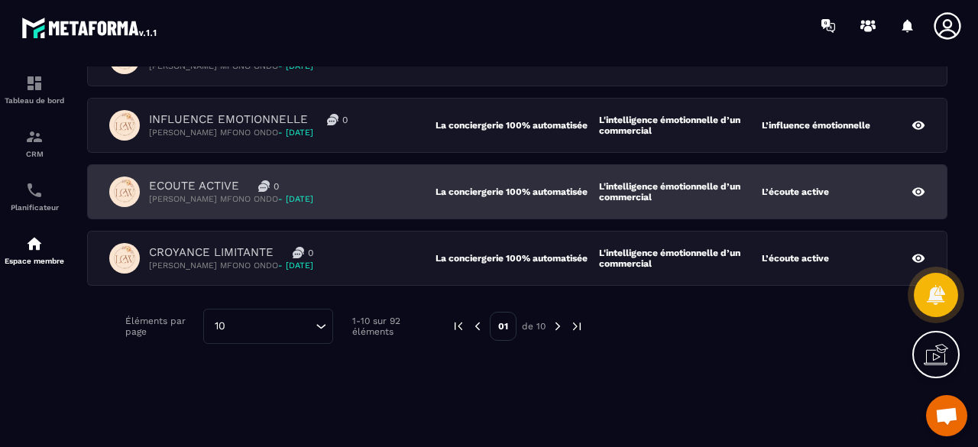
click at [384, 195] on div "ECOUTE ACTIVE 0 [PERSON_NAME] MFONO ONDO - [DATE]" at bounding box center [272, 192] width 326 height 31
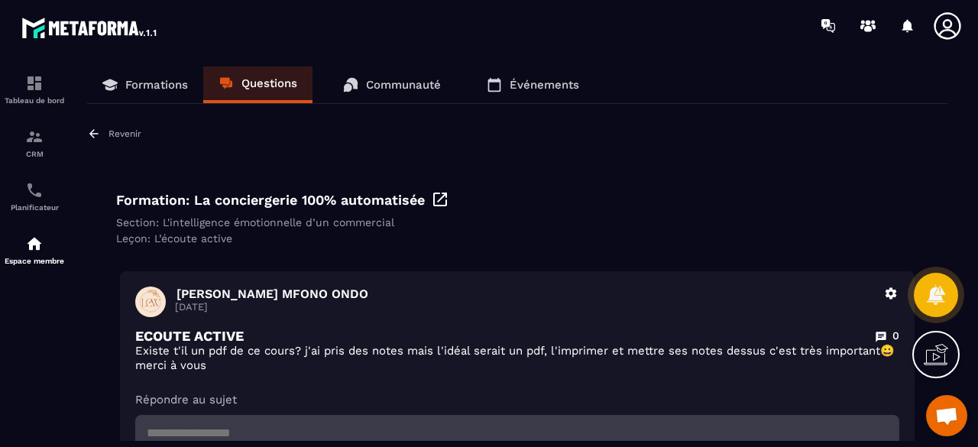
click at [279, 87] on p "Questions" at bounding box center [269, 83] width 56 height 14
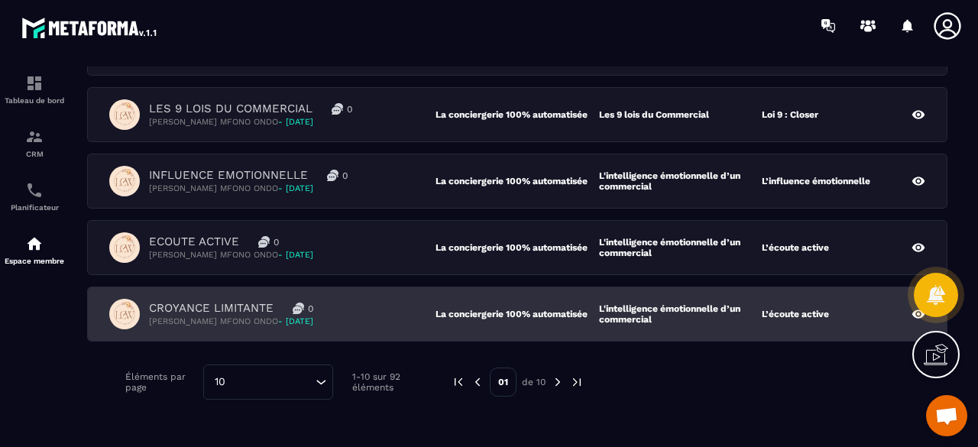
scroll to position [458, 0]
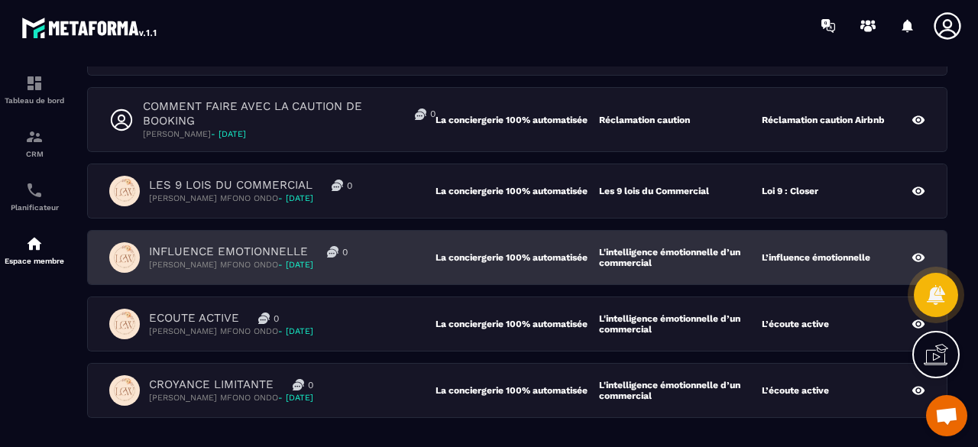
click at [400, 258] on div "INFLUENCE EMOTIONNELLE 0 [PERSON_NAME] MFONO ONDO - [DATE]" at bounding box center [272, 257] width 326 height 31
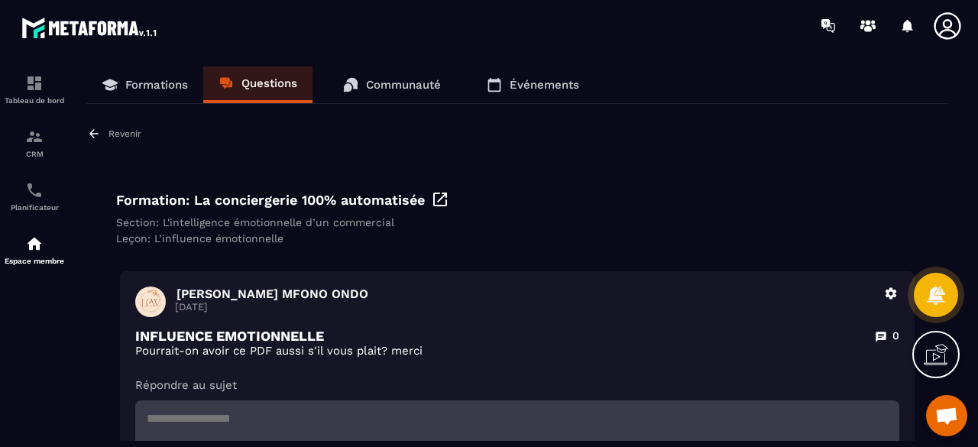
click at [249, 71] on link "Questions" at bounding box center [257, 84] width 109 height 37
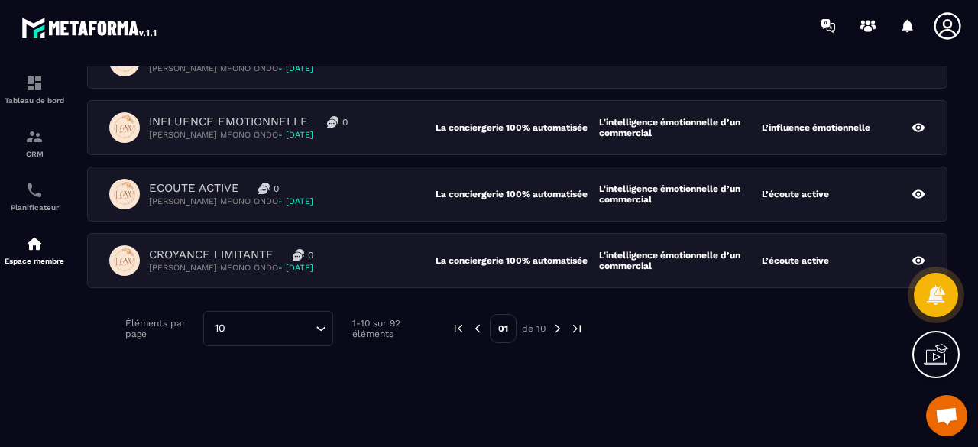
scroll to position [591, 0]
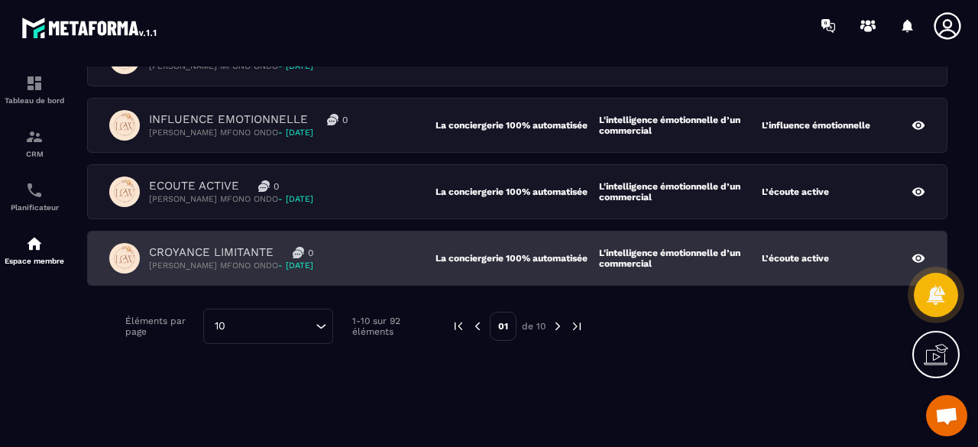
click at [344, 253] on div "CROYANCE LIMITANTE 0 [PERSON_NAME] MFONO ONDO - [DATE]" at bounding box center [272, 258] width 326 height 31
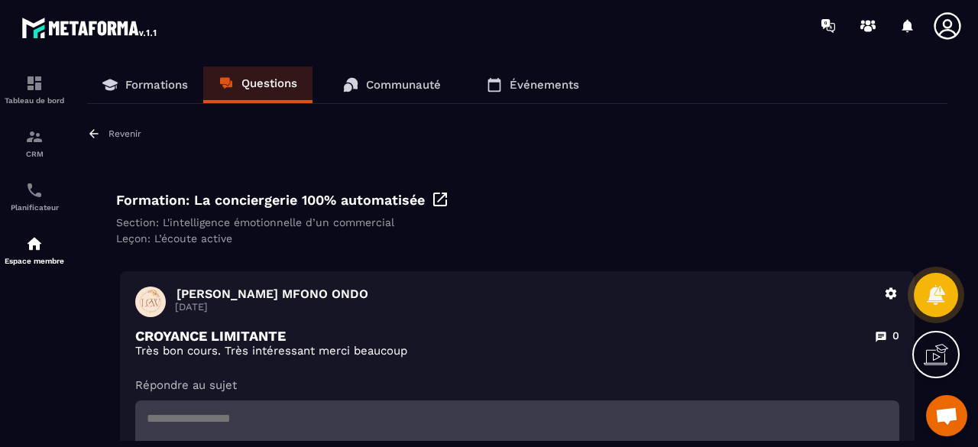
click at [255, 87] on p "Questions" at bounding box center [269, 83] width 56 height 14
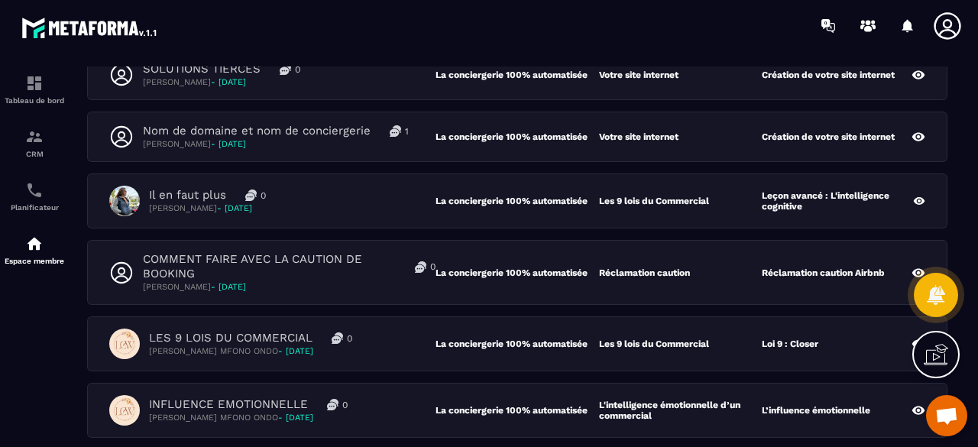
scroll to position [591, 0]
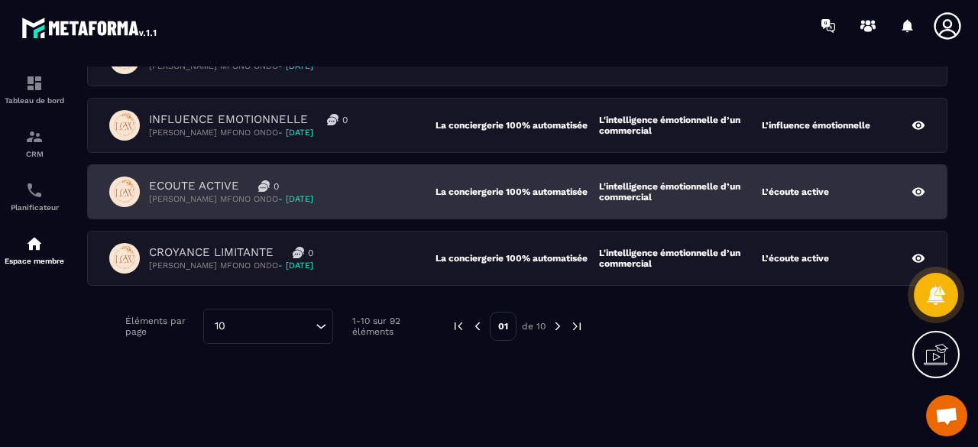
click at [364, 192] on div "ECOUTE ACTIVE 0 [PERSON_NAME] MFONO ONDO - [DATE]" at bounding box center [272, 192] width 326 height 31
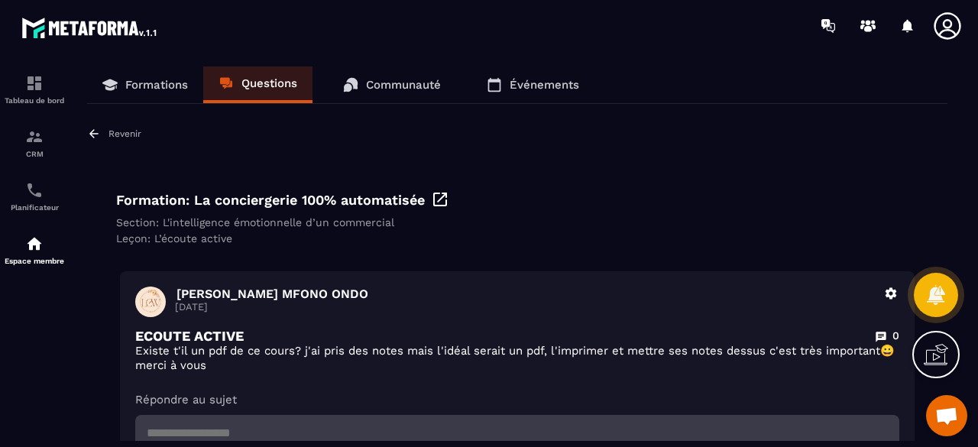
click at [441, 196] on icon at bounding box center [440, 200] width 14 height 14
click at [254, 85] on p "Questions" at bounding box center [269, 83] width 56 height 14
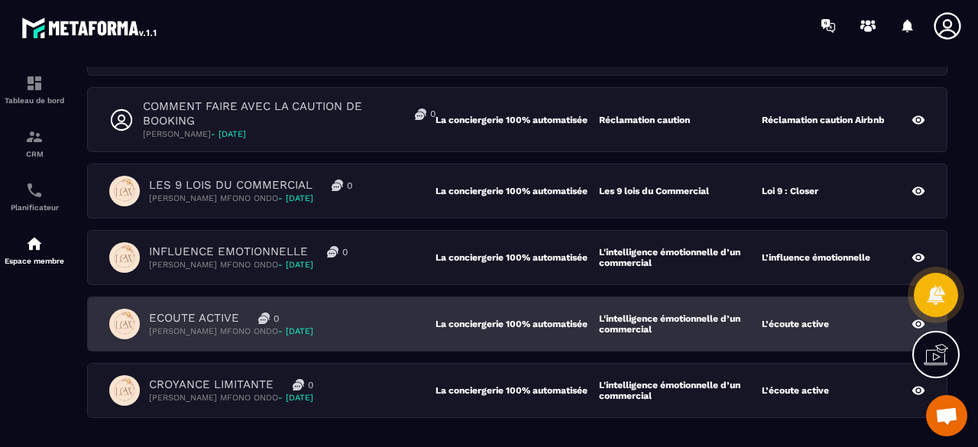
scroll to position [535, 0]
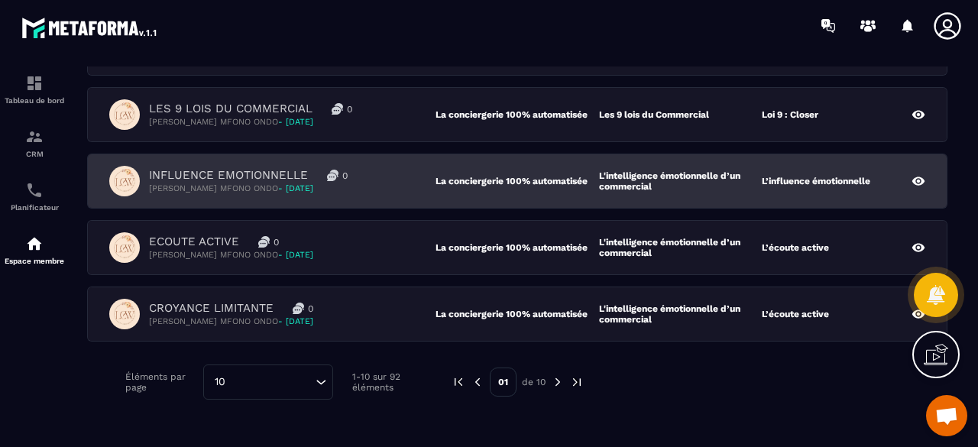
click at [377, 170] on div "INFLUENCE EMOTIONNELLE 0 [PERSON_NAME] MFONO ONDO - [DATE]" at bounding box center [272, 181] width 326 height 31
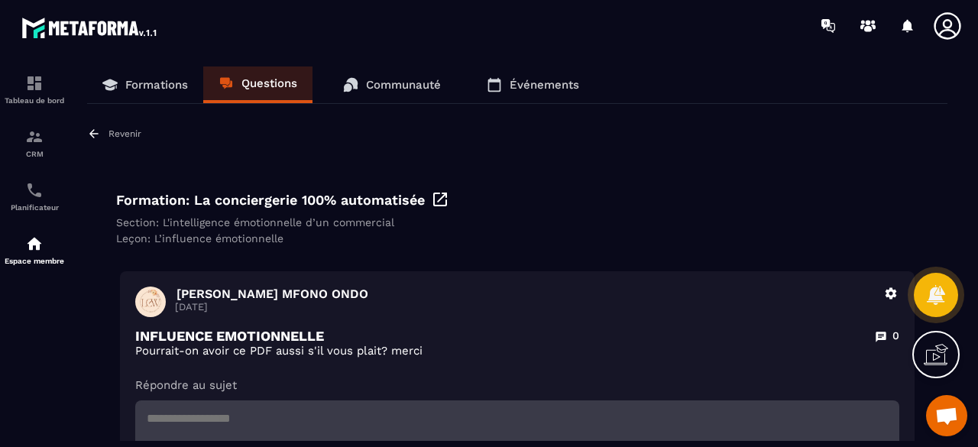
click at [435, 198] on icon at bounding box center [440, 199] width 18 height 18
click at [290, 77] on p "Questions" at bounding box center [269, 83] width 56 height 14
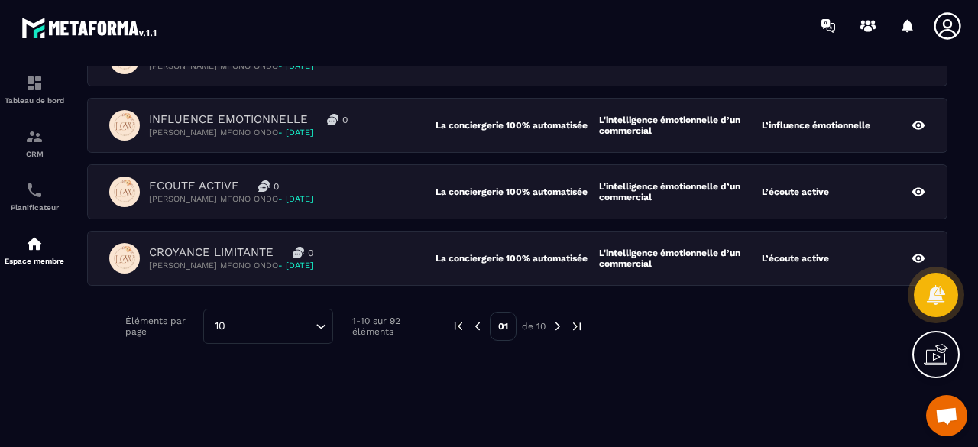
scroll to position [514, 0]
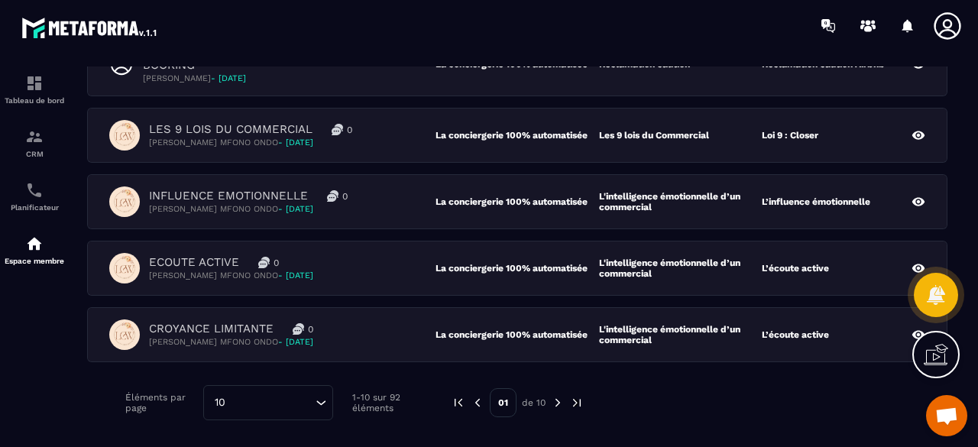
click at [312, 400] on div "10" at bounding box center [260, 402] width 105 height 17
click at [312, 400] on div "10 Loading..." at bounding box center [268, 402] width 130 height 35
click at [559, 397] on img at bounding box center [558, 403] width 14 height 14
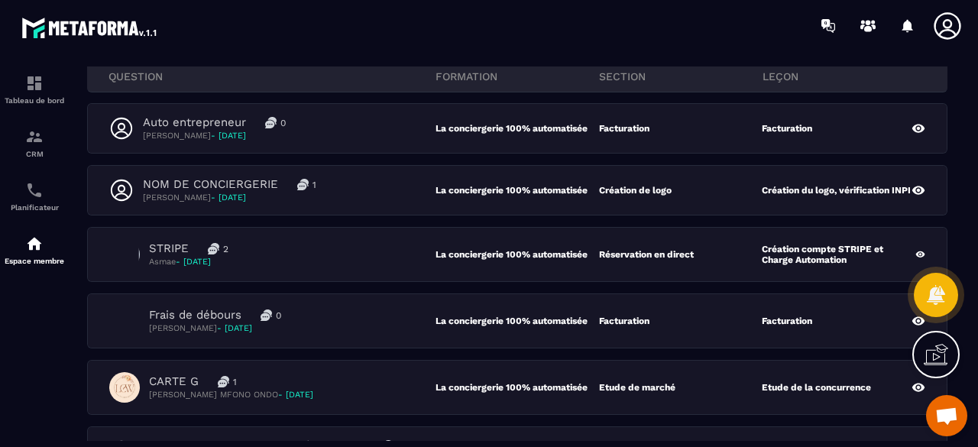
scroll to position [53, 0]
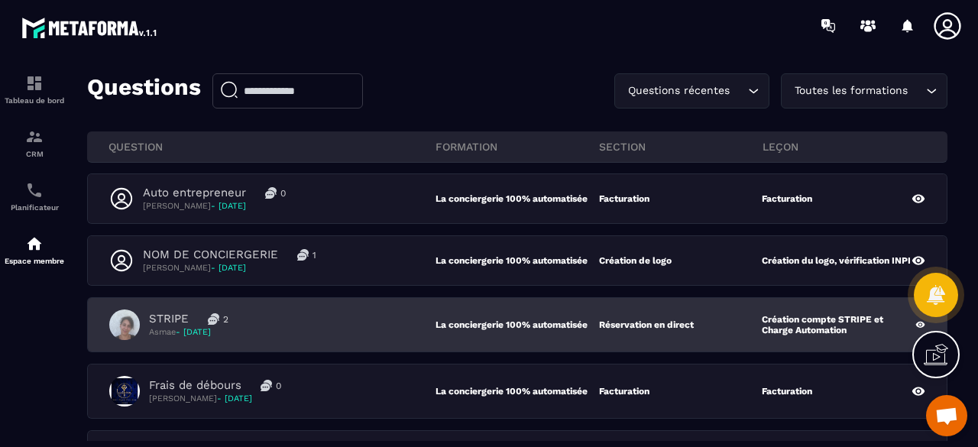
click at [304, 340] on div "STRIPE 2 Asmae - [DATE] La conciergerie 100% automatisée Réservation en direct …" at bounding box center [517, 324] width 859 height 53
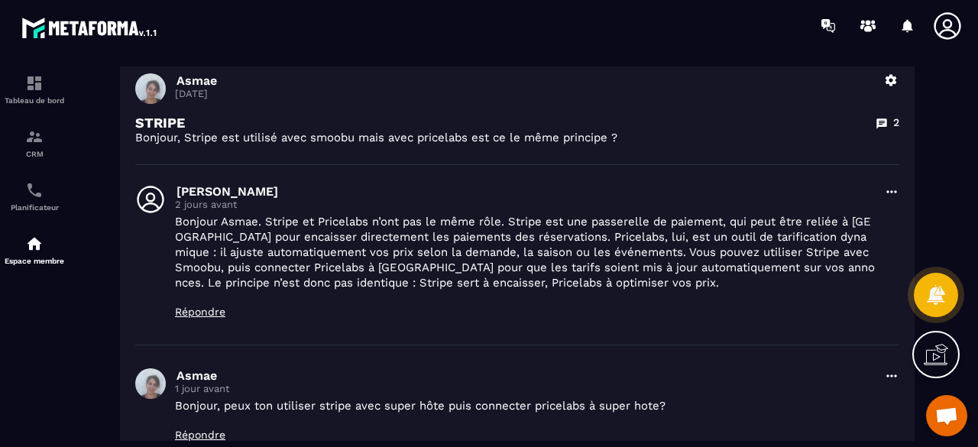
scroll to position [306, 0]
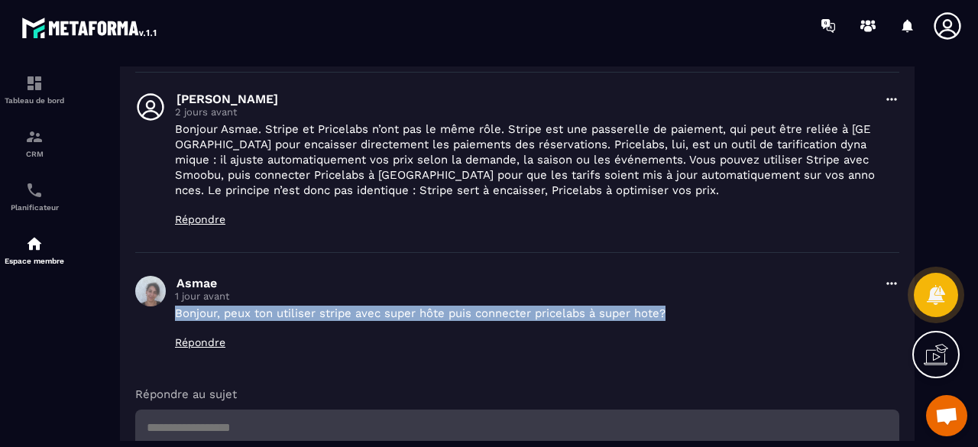
drag, startPoint x: 176, startPoint y: 315, endPoint x: 671, endPoint y: 319, distance: 495.2
click at [671, 319] on p "Bonjour, peux ton utiliser stripe avec super hôte puis connecter pricelabs à su…" at bounding box center [525, 313] width 700 height 15
copy p "Bonjour, peux ton utiliser stripe avec super hôte puis connecter pricelabs à su…"
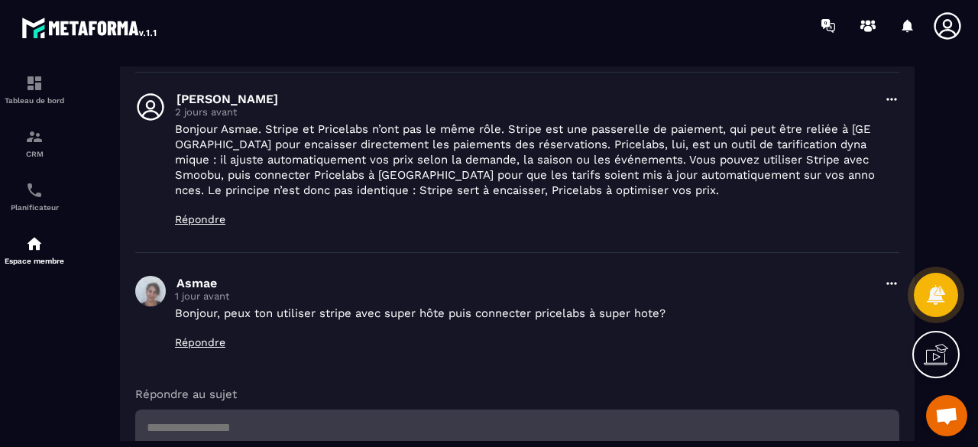
click at [335, 353] on div "Asmae 1 jour avant Bonjour, peux ton utiliser stripe avec super hôte puis conne…" at bounding box center [525, 320] width 700 height 88
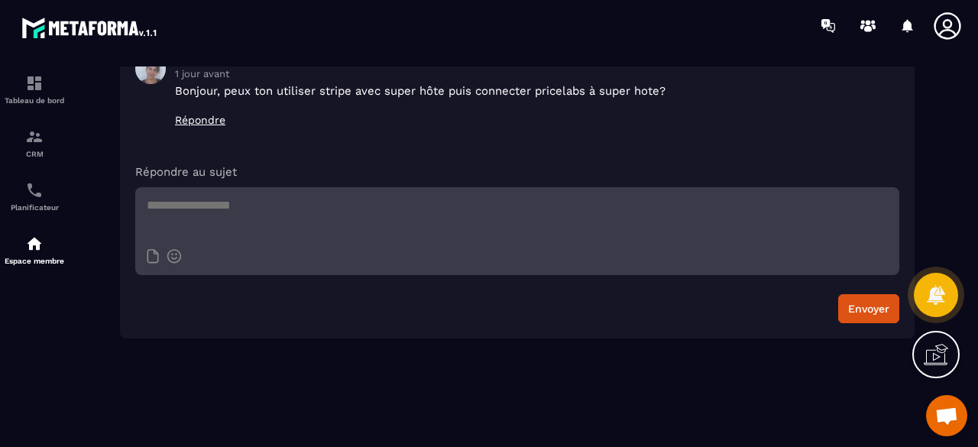
scroll to position [452, 0]
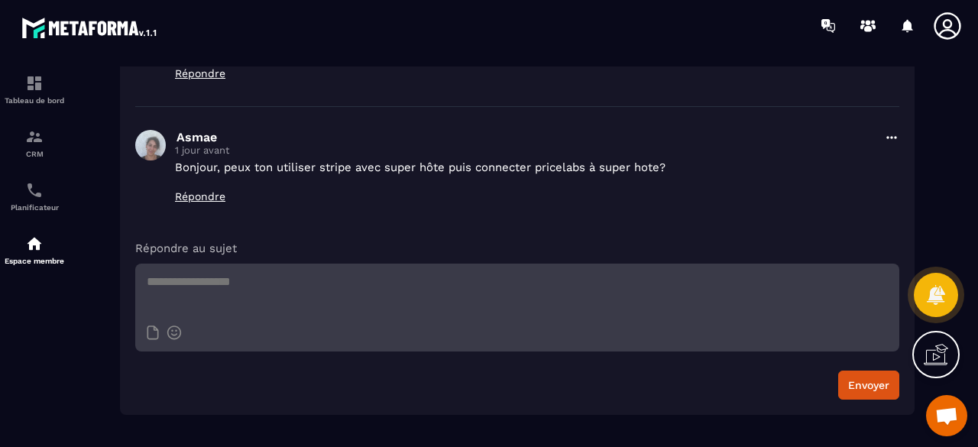
click at [199, 196] on p "Répondre" at bounding box center [525, 196] width 700 height 12
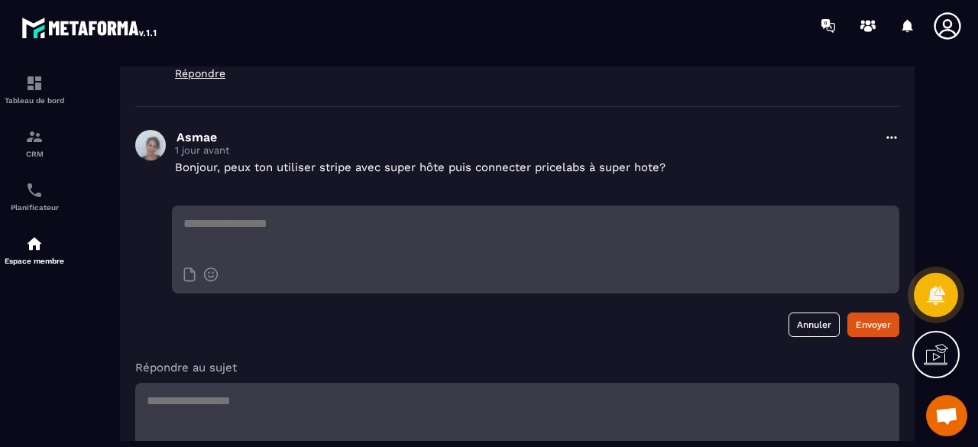
click at [279, 241] on textarea at bounding box center [535, 232] width 727 height 53
paste textarea "**********"
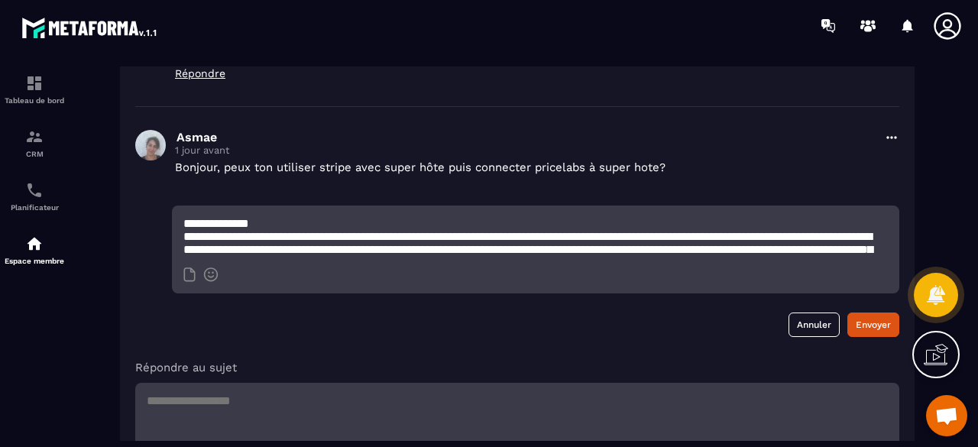
scroll to position [15, 0]
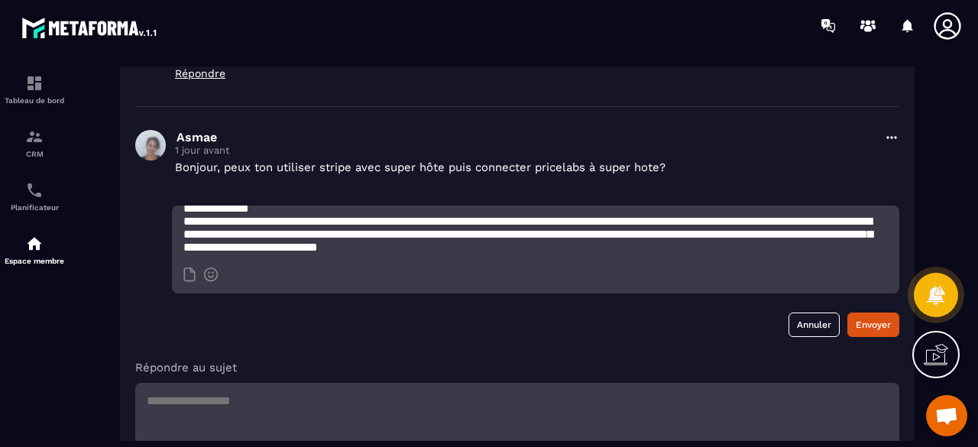
click at [186, 225] on textarea "**********" at bounding box center [535, 232] width 727 height 53
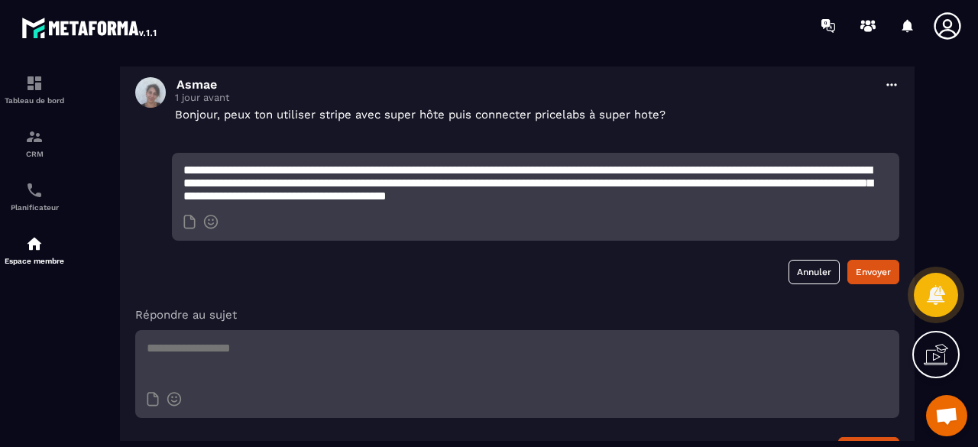
scroll to position [528, 0]
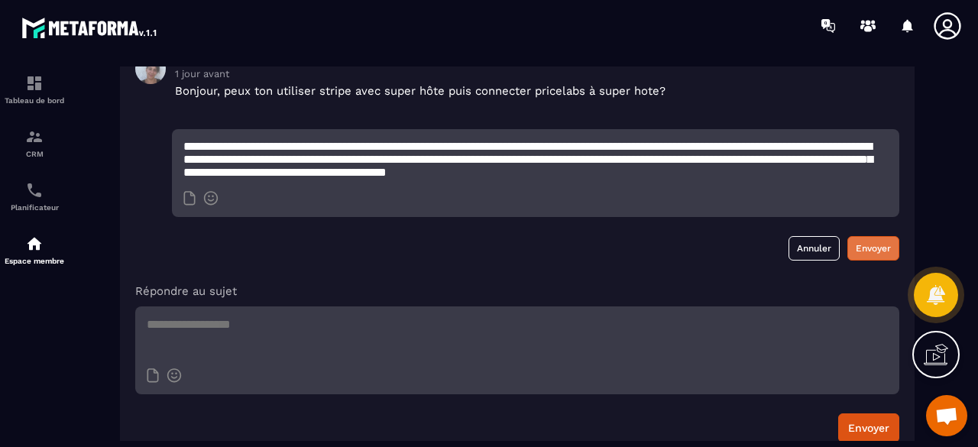
type textarea "**********"
click at [859, 251] on button "Envoyer" at bounding box center [873, 248] width 52 height 24
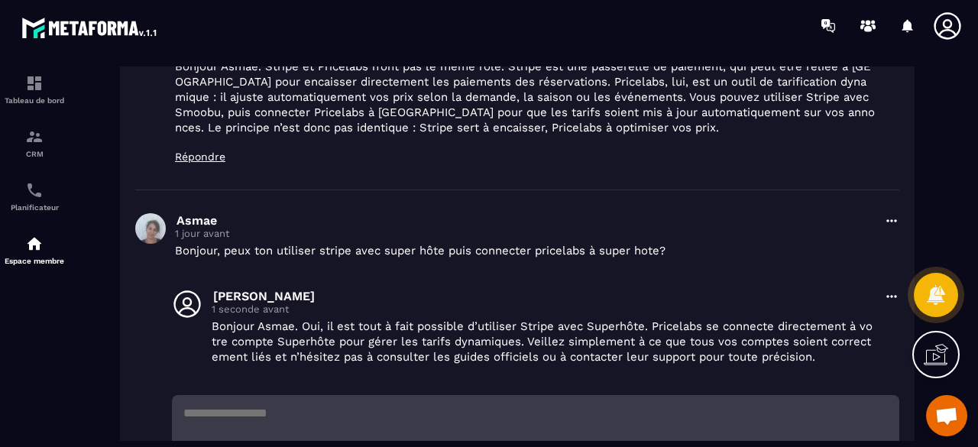
scroll to position [375, 0]
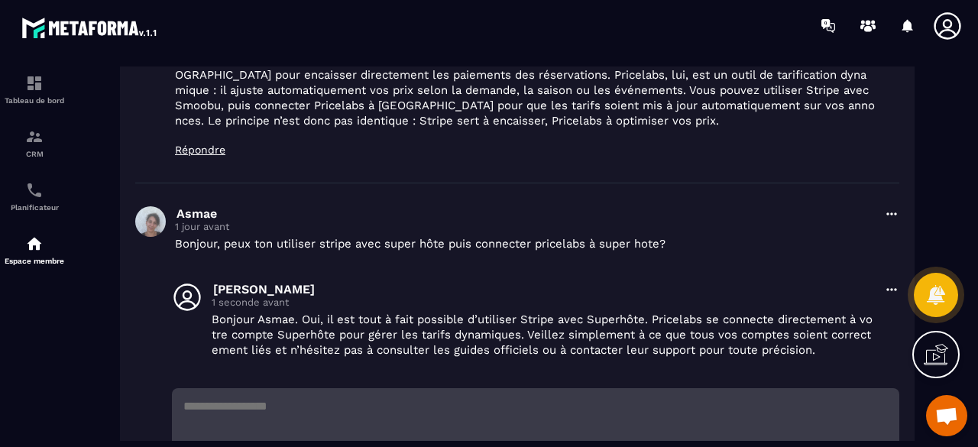
click at [893, 284] on icon at bounding box center [891, 289] width 15 height 15
click at [879, 319] on button "Modifier" at bounding box center [847, 323] width 104 height 28
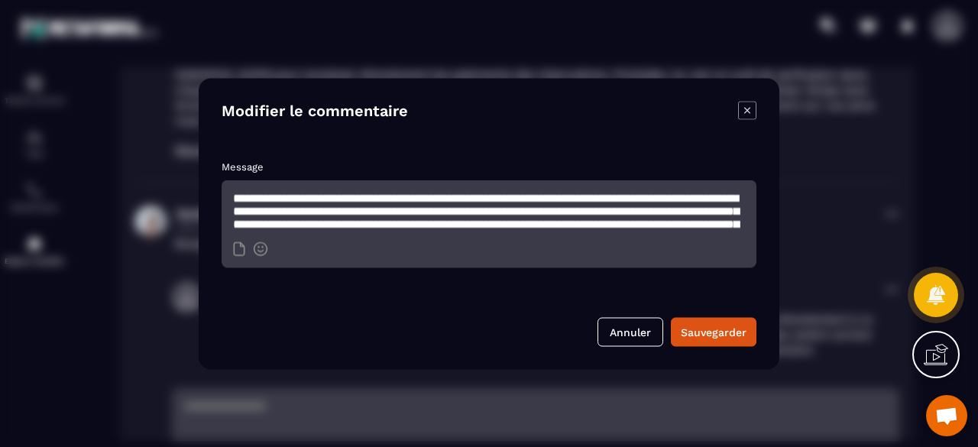
click at [748, 106] on icon "Modal window" at bounding box center [747, 110] width 18 height 18
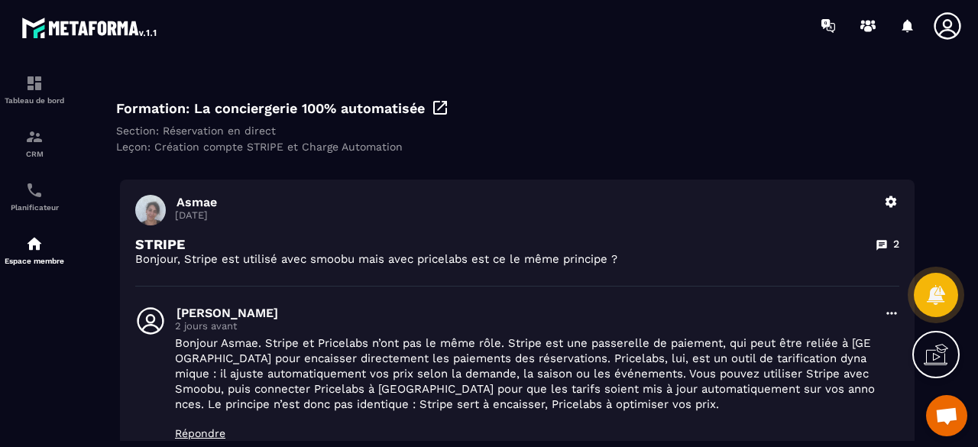
scroll to position [70, 0]
